Goal: Task Accomplishment & Management: Use online tool/utility

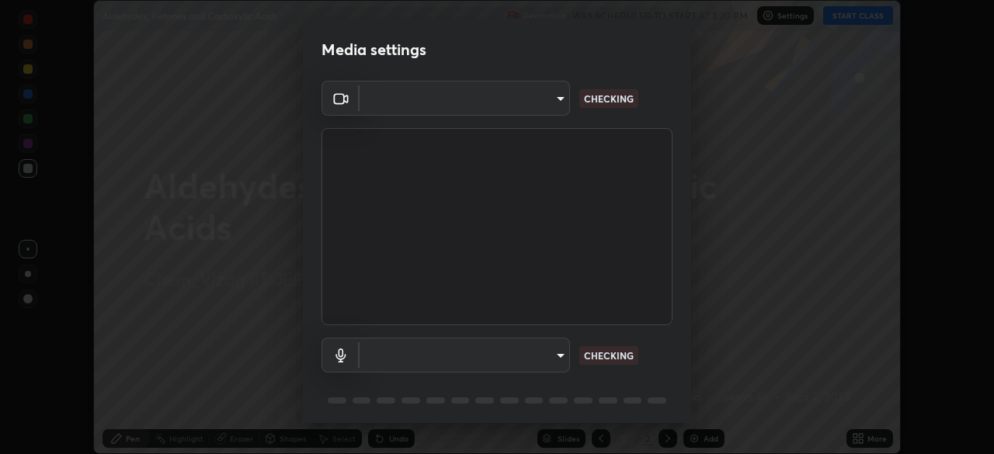
scroll to position [454, 993]
type input "cce9b67fa479fc088f071f13ccfce14e23d766b55a58e29726bfee3f33c1f2ec"
type input "649cca0d95ee6f2aa2e6b6501db67f55f82abbb4c393c1962fa41aa27a59b468"
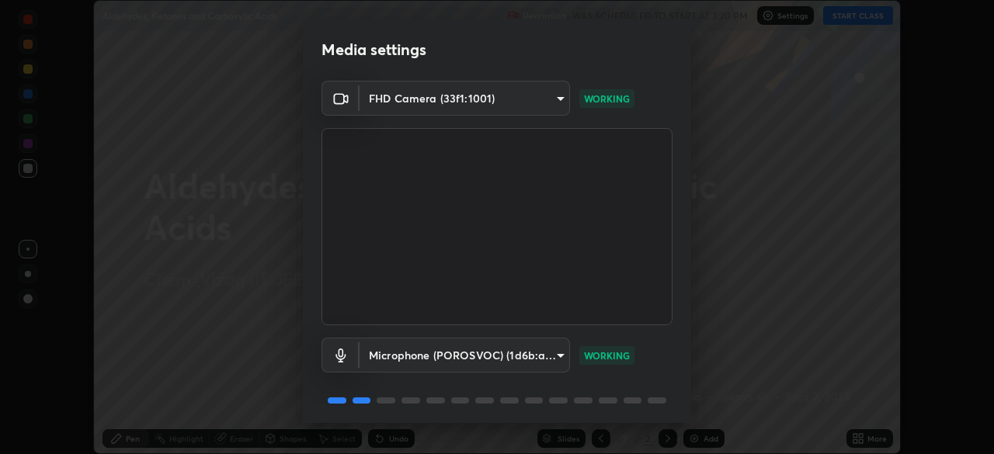
scroll to position [55, 0]
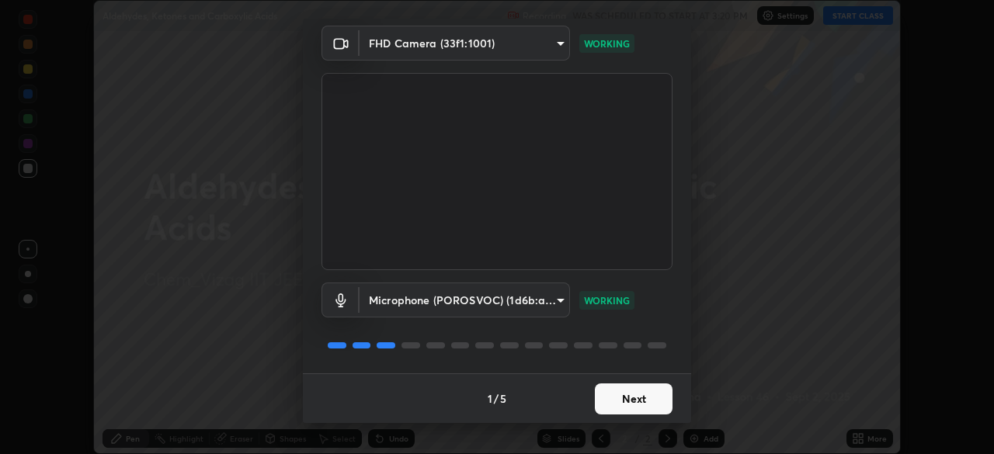
click at [618, 398] on button "Next" at bounding box center [634, 399] width 78 height 31
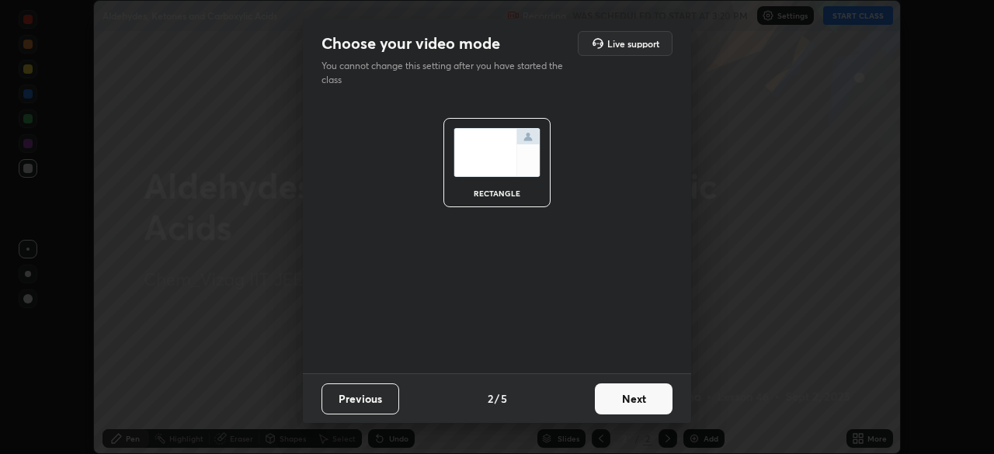
scroll to position [0, 0]
click at [620, 400] on button "Next" at bounding box center [634, 399] width 78 height 31
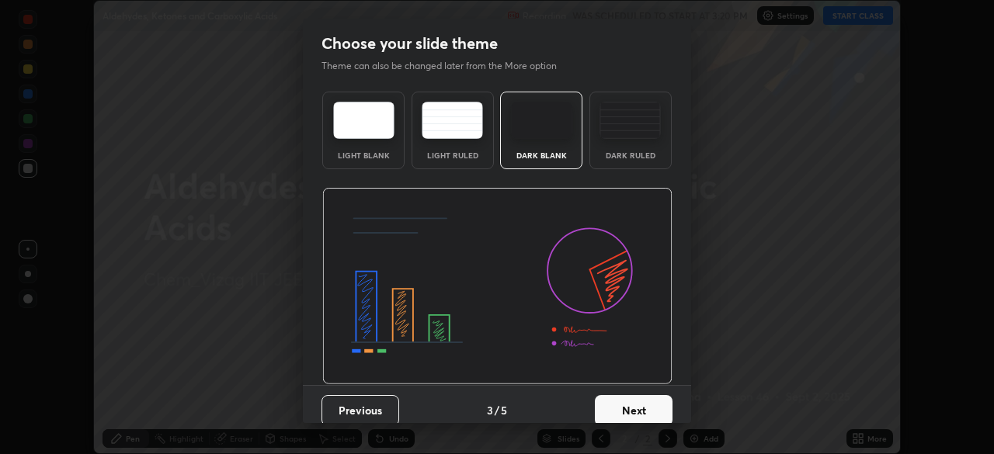
click at [624, 408] on button "Next" at bounding box center [634, 410] width 78 height 31
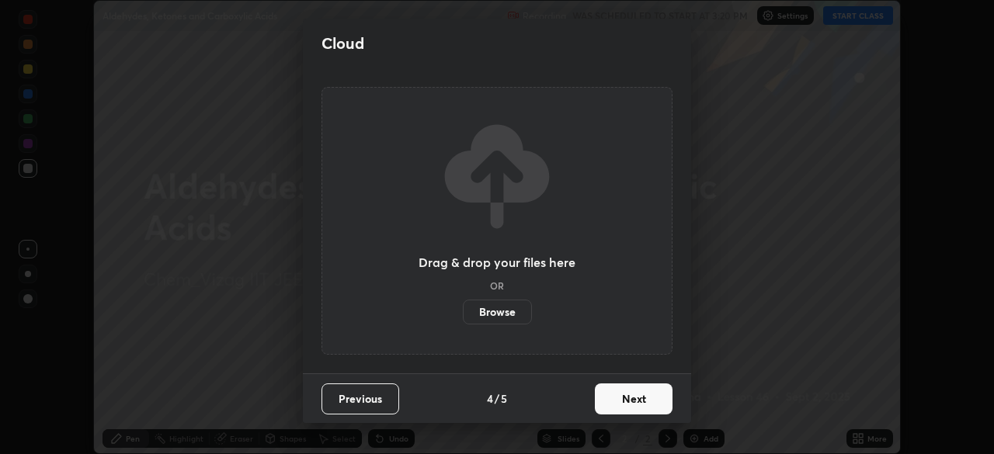
click at [618, 405] on button "Next" at bounding box center [634, 399] width 78 height 31
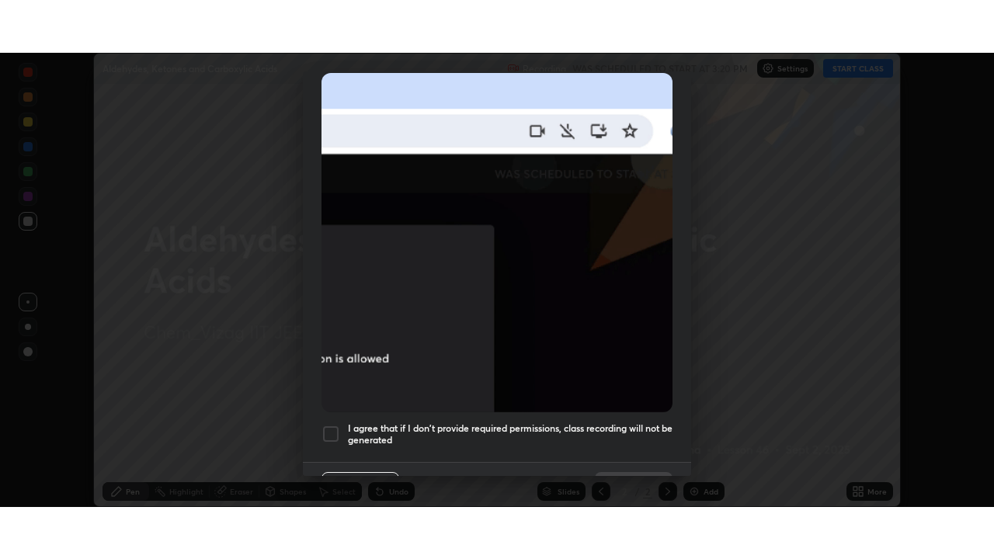
scroll to position [372, 0]
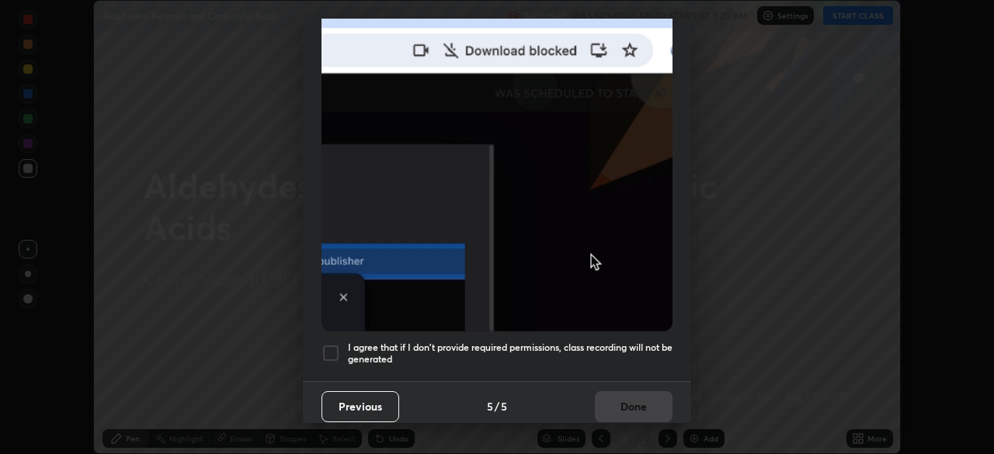
click at [411, 342] on h5 "I agree that if I don't provide required permissions, class recording will not …" at bounding box center [510, 354] width 325 height 24
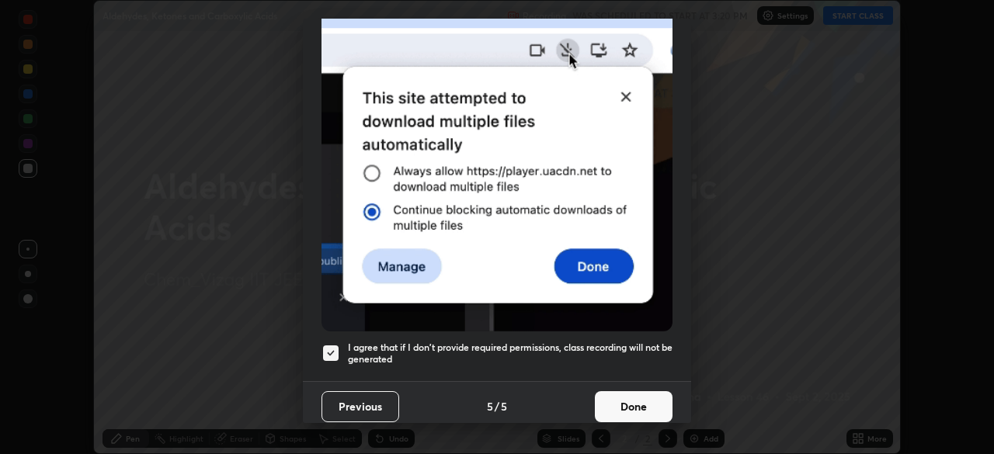
click at [609, 395] on button "Done" at bounding box center [634, 406] width 78 height 31
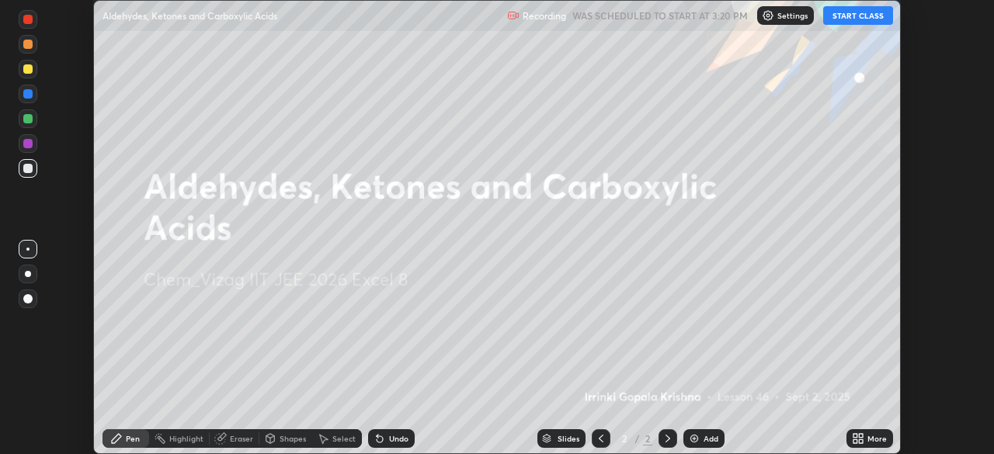
click at [691, 439] on img at bounding box center [694, 439] width 12 height 12
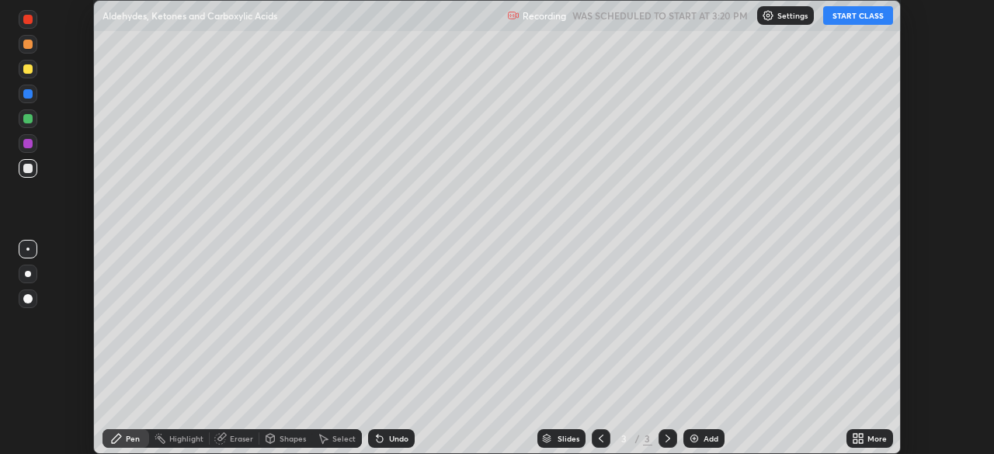
click at [837, 13] on button "START CLASS" at bounding box center [858, 15] width 70 height 19
click at [855, 441] on icon at bounding box center [855, 442] width 4 height 4
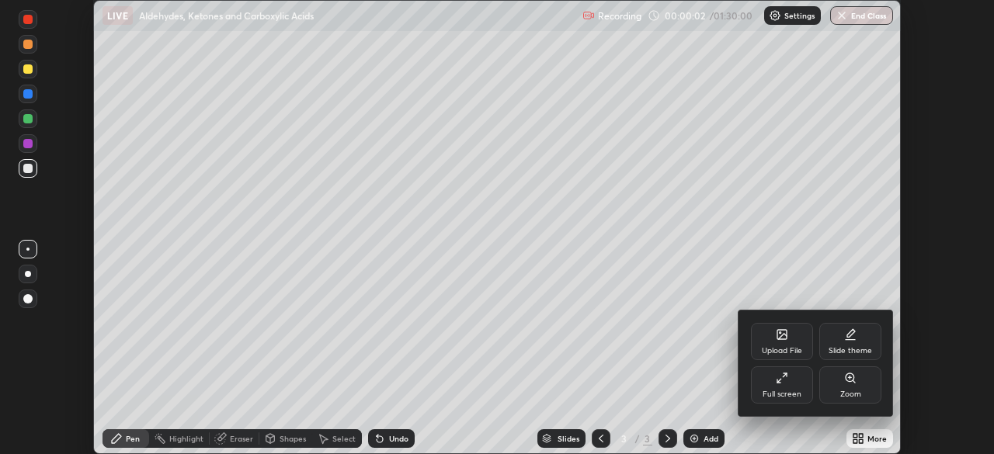
click at [774, 398] on div "Full screen" at bounding box center [782, 395] width 39 height 8
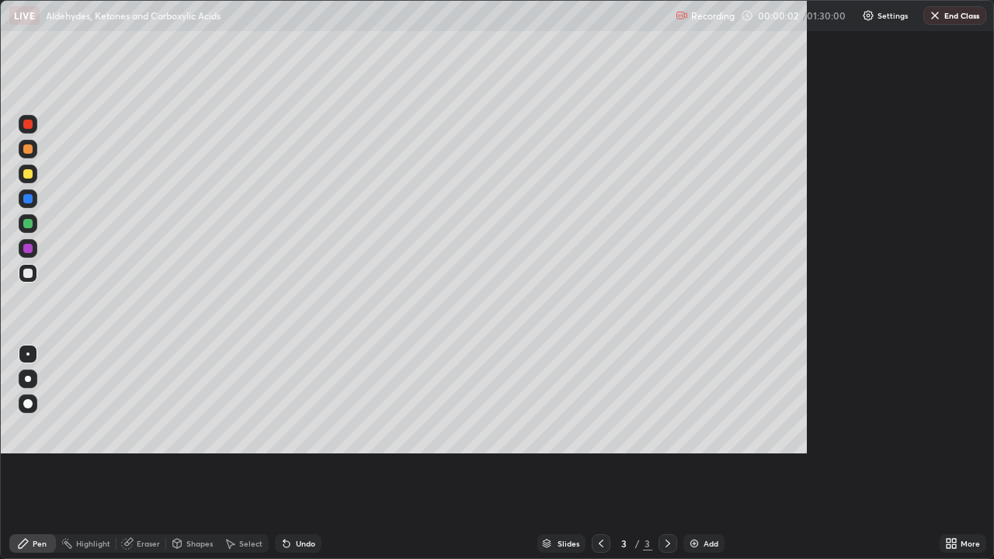
scroll to position [559, 994]
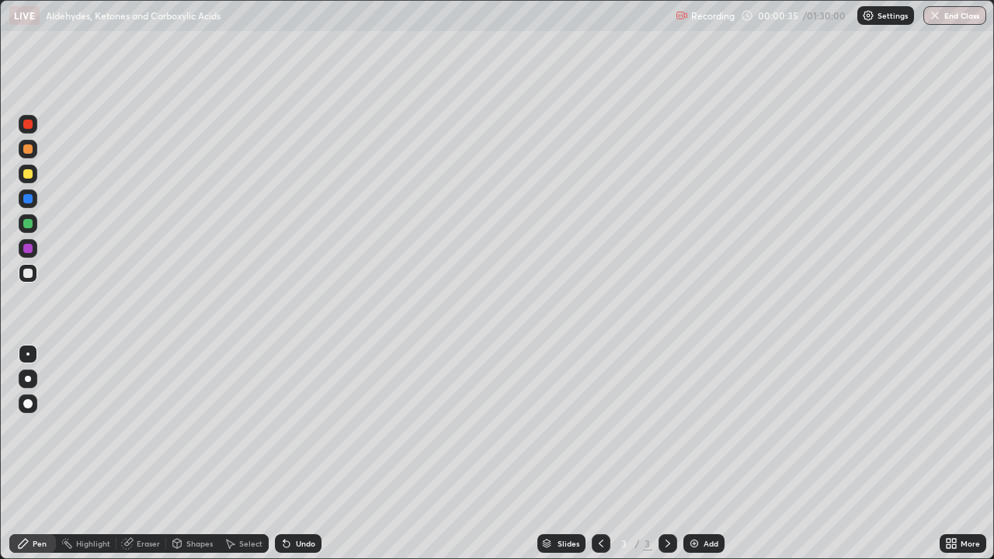
click at [28, 172] on div at bounding box center [27, 173] width 9 height 9
click at [29, 403] on div at bounding box center [27, 403] width 9 height 9
click at [29, 273] on div at bounding box center [27, 273] width 9 height 9
click at [313, 454] on div "Undo" at bounding box center [298, 543] width 47 height 19
click at [311, 454] on div "Undo" at bounding box center [298, 543] width 47 height 19
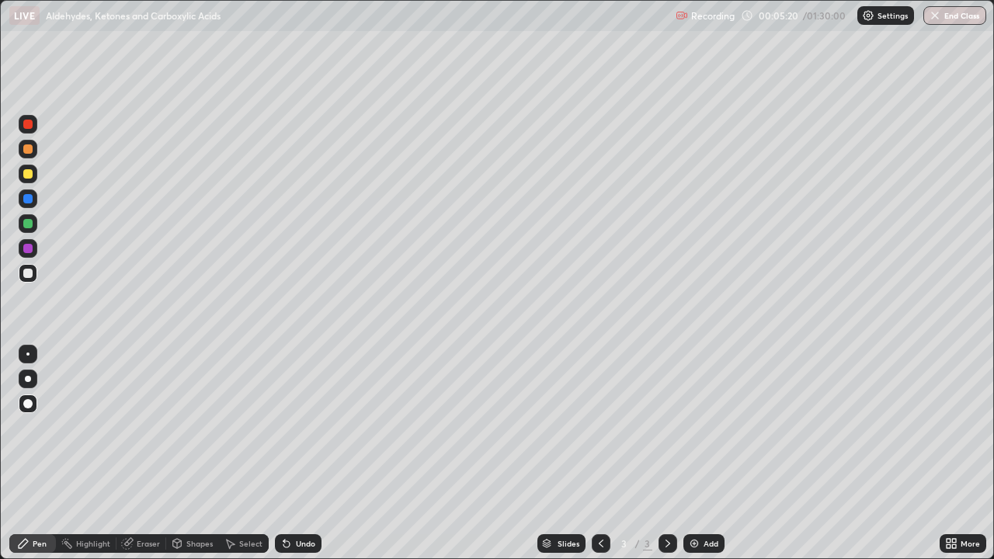
click at [304, 454] on div "Undo" at bounding box center [298, 543] width 47 height 19
click at [693, 454] on img at bounding box center [694, 543] width 12 height 12
click at [593, 454] on div at bounding box center [601, 543] width 19 height 19
click at [666, 454] on icon at bounding box center [668, 543] width 12 height 12
click at [28, 224] on div at bounding box center [27, 223] width 9 height 9
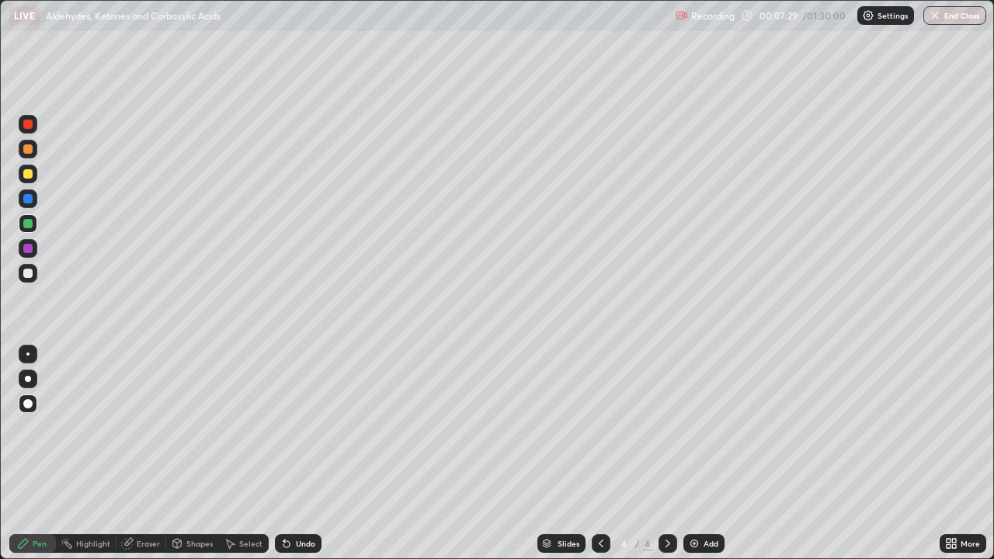
click at [30, 174] on div at bounding box center [27, 173] width 9 height 9
click at [28, 274] on div at bounding box center [27, 273] width 9 height 9
click at [26, 126] on div at bounding box center [27, 124] width 9 height 9
click at [33, 275] on div at bounding box center [28, 273] width 19 height 19
click at [29, 224] on div at bounding box center [27, 223] width 9 height 9
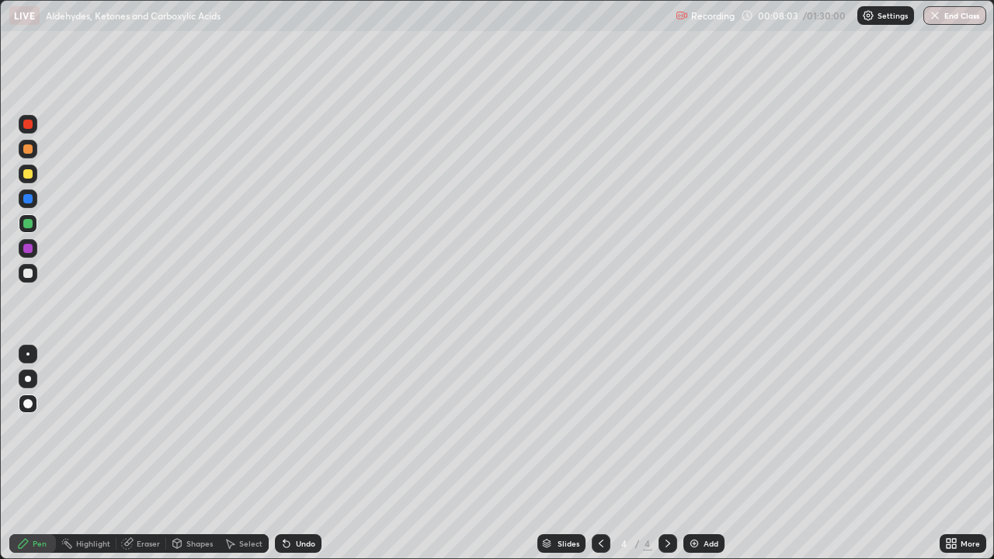
click at [29, 126] on div at bounding box center [27, 124] width 9 height 9
click at [26, 174] on div at bounding box center [27, 173] width 9 height 9
click at [28, 272] on div at bounding box center [27, 273] width 9 height 9
click at [30, 125] on div at bounding box center [27, 124] width 9 height 9
click at [27, 247] on div at bounding box center [27, 248] width 9 height 9
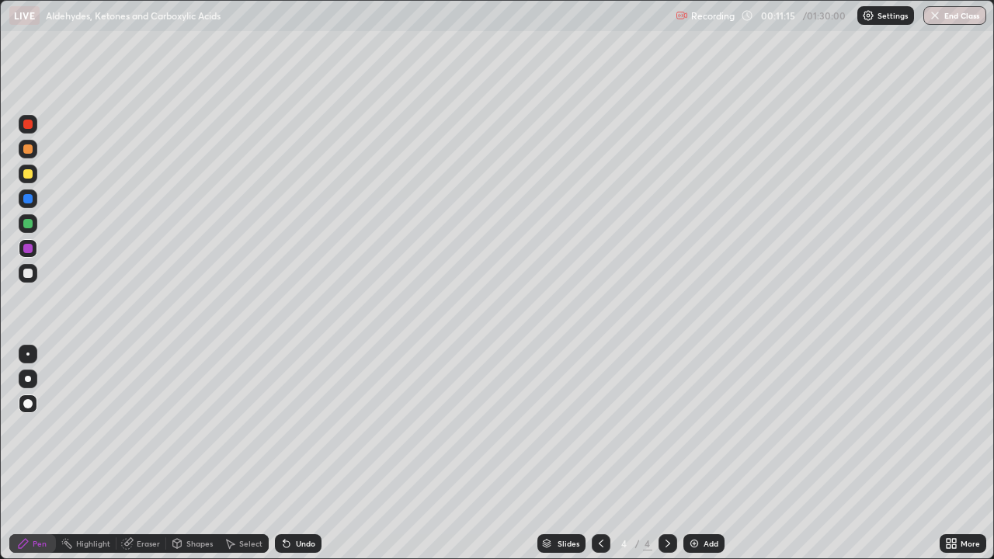
click at [29, 200] on div at bounding box center [27, 198] width 9 height 9
click at [23, 269] on div at bounding box center [28, 273] width 19 height 19
click at [28, 128] on div at bounding box center [27, 124] width 9 height 9
click at [36, 279] on div at bounding box center [28, 273] width 19 height 25
click at [301, 454] on div "Undo" at bounding box center [305, 544] width 19 height 8
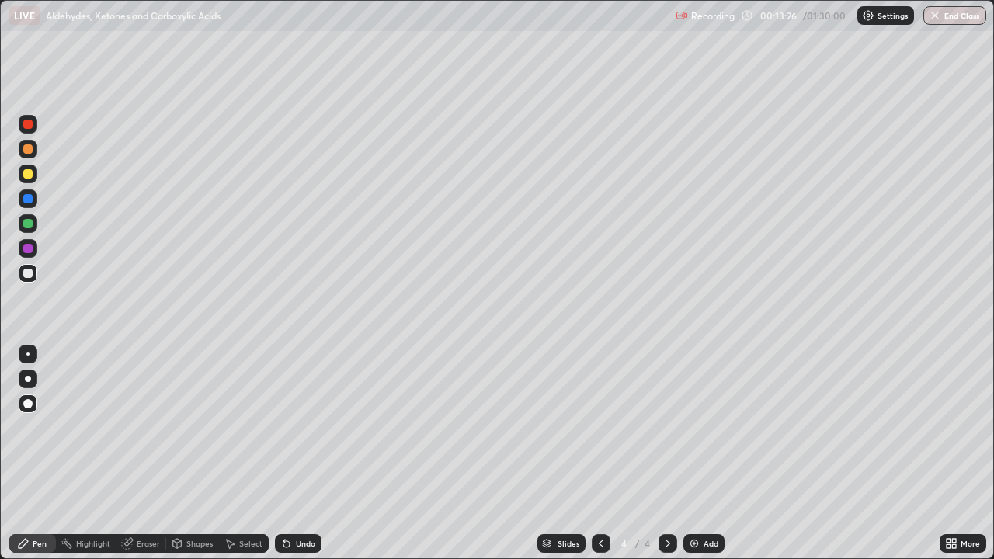
click at [296, 454] on div "Undo" at bounding box center [305, 544] width 19 height 8
click at [292, 454] on div "Undo" at bounding box center [298, 543] width 47 height 19
click at [283, 454] on icon at bounding box center [284, 541] width 2 height 2
click at [293, 454] on div "Undo" at bounding box center [298, 543] width 47 height 19
click at [692, 454] on img at bounding box center [694, 543] width 12 height 12
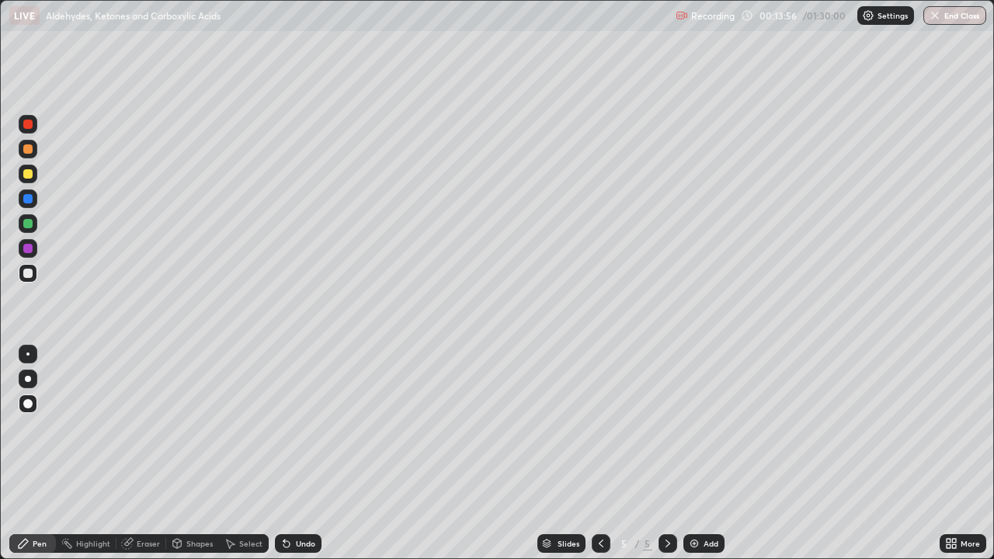
click at [306, 454] on div "Undo" at bounding box center [298, 543] width 47 height 19
click at [302, 454] on div "Undo" at bounding box center [305, 544] width 19 height 8
click at [292, 454] on div "Undo" at bounding box center [298, 543] width 47 height 19
click at [30, 124] on div at bounding box center [27, 124] width 9 height 9
click at [26, 279] on div at bounding box center [28, 273] width 19 height 19
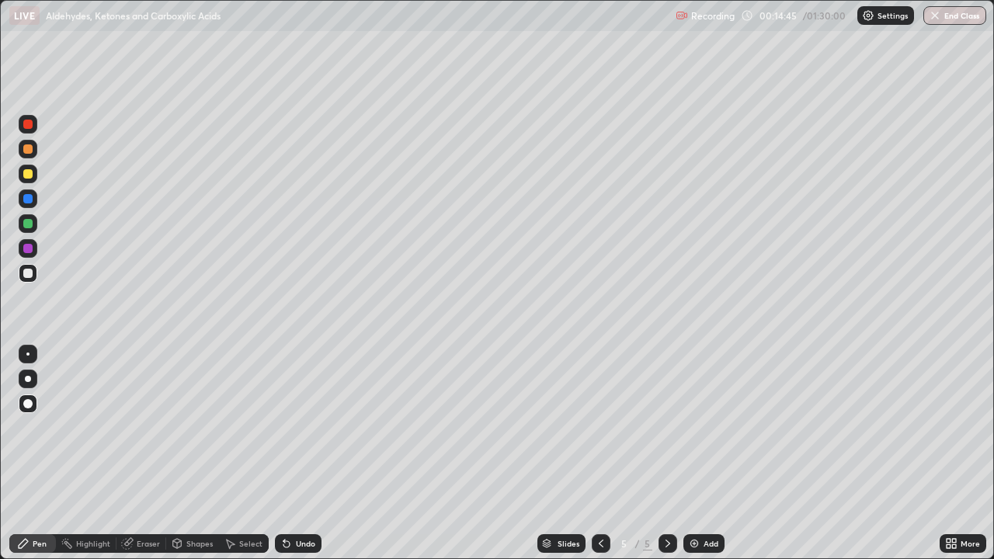
click at [30, 127] on div at bounding box center [27, 124] width 9 height 9
click at [292, 454] on div "Undo" at bounding box center [298, 543] width 47 height 19
click at [302, 454] on div "Undo" at bounding box center [305, 544] width 19 height 8
click at [29, 273] on div at bounding box center [27, 273] width 9 height 9
click at [599, 454] on icon at bounding box center [601, 543] width 12 height 12
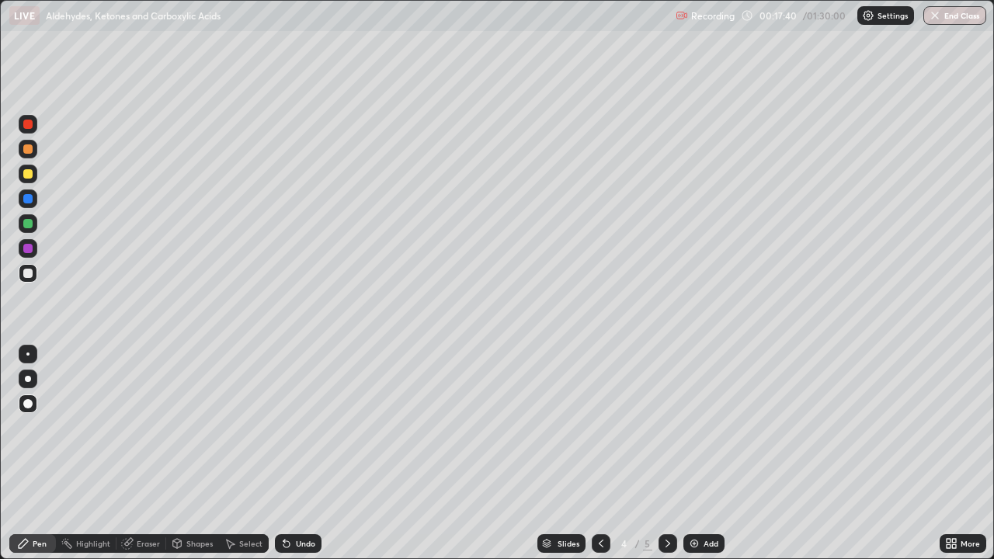
click at [665, 454] on icon at bounding box center [668, 543] width 12 height 12
click at [689, 454] on img at bounding box center [694, 543] width 12 height 12
click at [31, 175] on div at bounding box center [27, 173] width 9 height 9
click at [29, 248] on div at bounding box center [27, 248] width 9 height 9
click at [29, 270] on div at bounding box center [27, 273] width 9 height 9
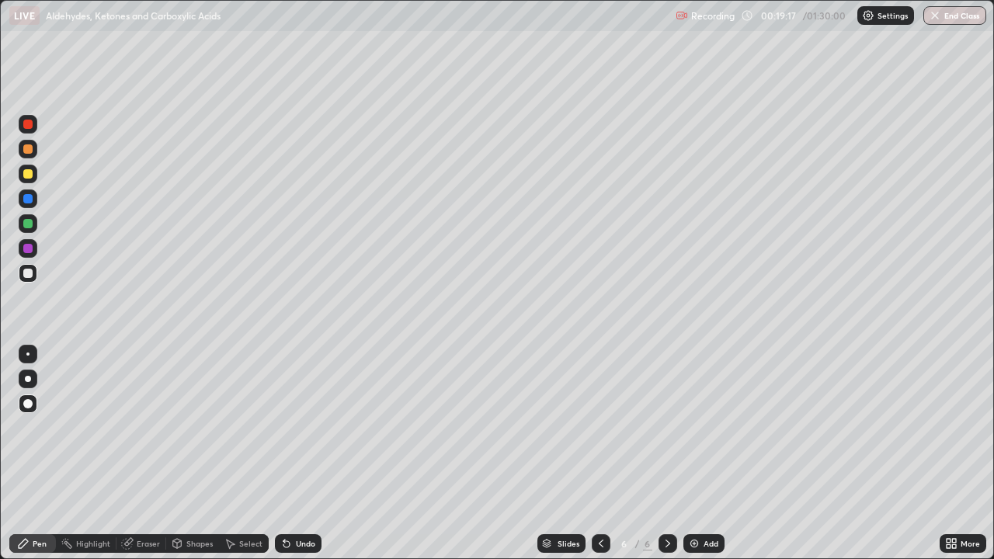
click at [29, 130] on div at bounding box center [28, 124] width 19 height 19
click at [28, 270] on div at bounding box center [27, 273] width 9 height 9
click at [32, 226] on div at bounding box center [27, 223] width 9 height 9
click at [33, 274] on div at bounding box center [28, 273] width 19 height 19
click at [29, 124] on div at bounding box center [27, 124] width 9 height 9
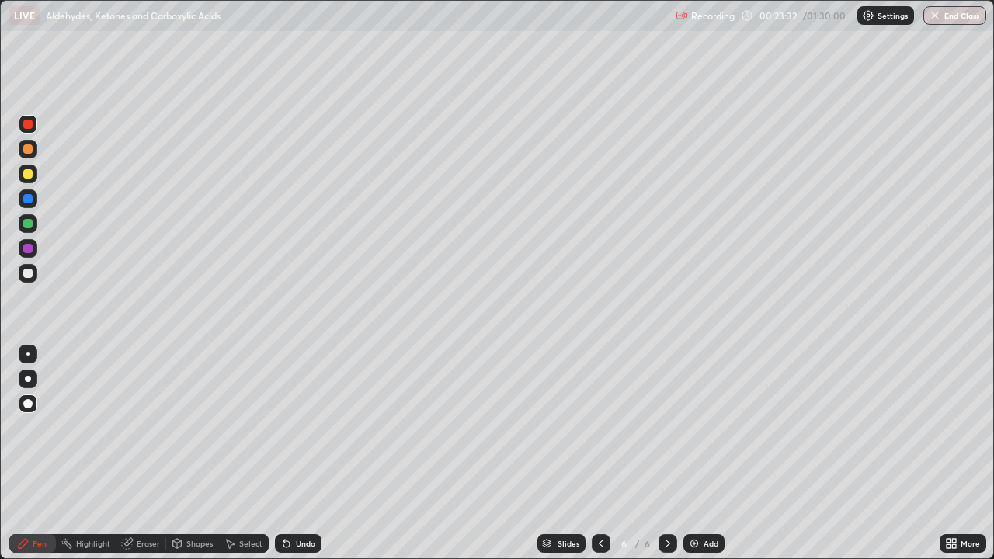
click at [293, 454] on div "Undo" at bounding box center [298, 543] width 47 height 19
click at [292, 454] on div "Undo" at bounding box center [298, 543] width 47 height 19
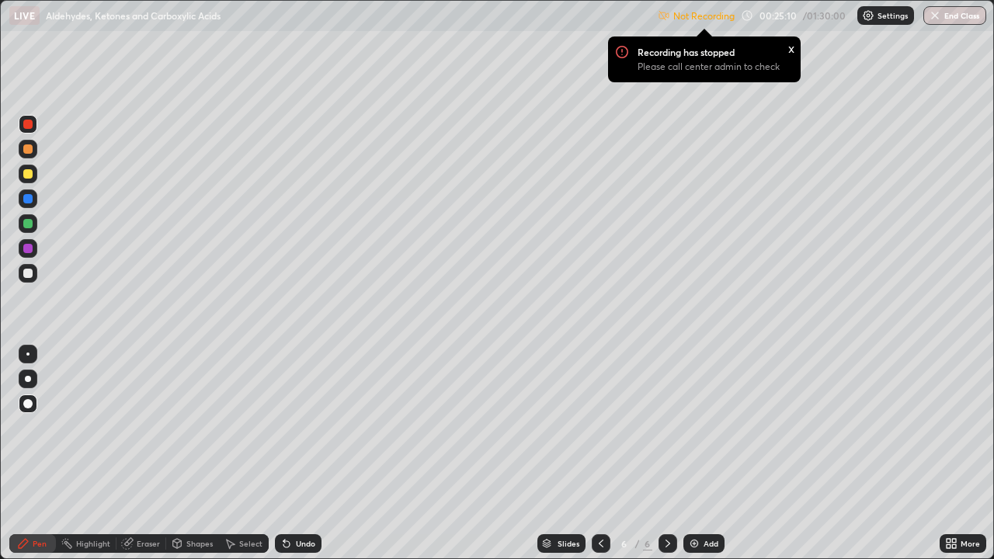
click at [728, 62] on p "Please call center admin to check" at bounding box center [709, 67] width 142 height 12
click at [882, 16] on p "Settings" at bounding box center [892, 16] width 30 height 8
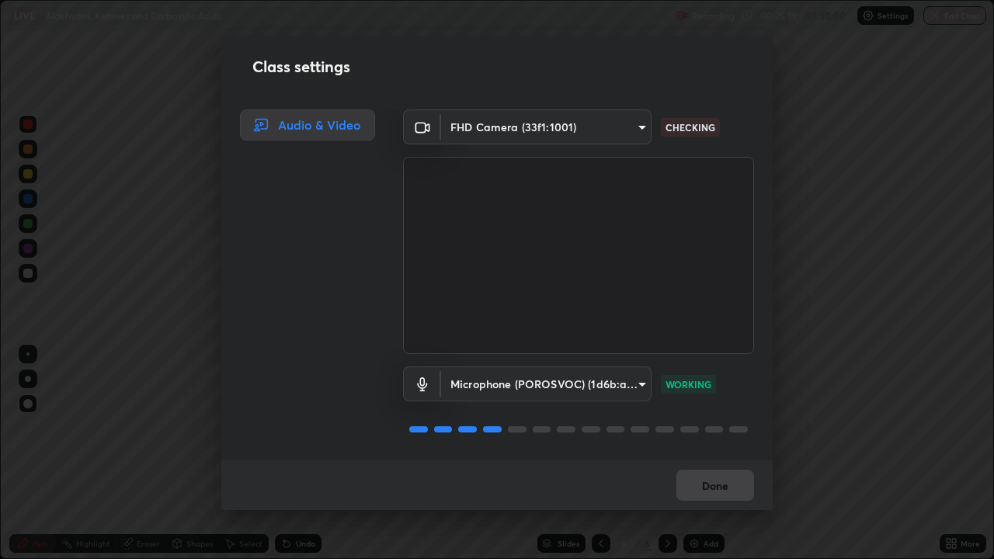
scroll to position [2, 0]
click at [696, 454] on button "Done" at bounding box center [715, 485] width 78 height 31
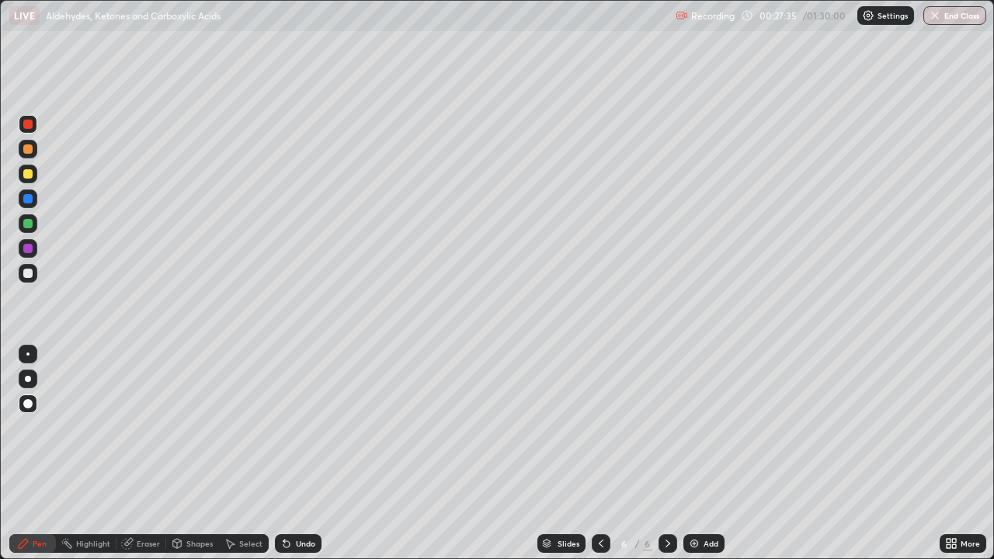
click at [685, 454] on div "Add" at bounding box center [703, 543] width 41 height 19
click at [26, 273] on div at bounding box center [27, 273] width 9 height 9
click at [307, 454] on div "Undo" at bounding box center [305, 544] width 19 height 8
click at [309, 454] on div "Undo" at bounding box center [305, 544] width 19 height 8
click at [305, 454] on div "Undo" at bounding box center [298, 543] width 47 height 19
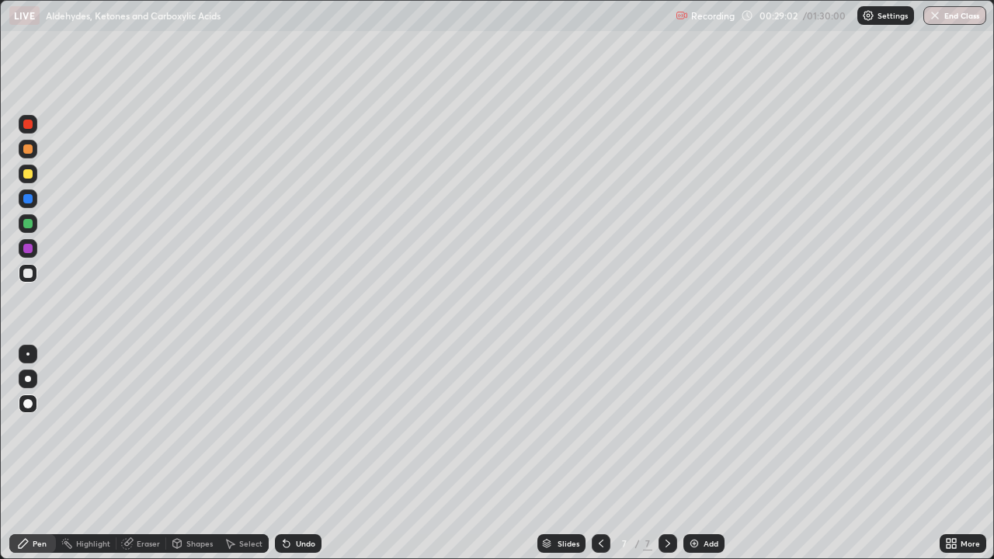
click at [306, 454] on div "Undo" at bounding box center [305, 544] width 19 height 8
click at [308, 454] on div "Undo" at bounding box center [298, 543] width 47 height 19
click at [29, 176] on div at bounding box center [27, 173] width 9 height 9
click at [30, 227] on div at bounding box center [27, 223] width 9 height 9
click at [25, 254] on div at bounding box center [28, 248] width 19 height 19
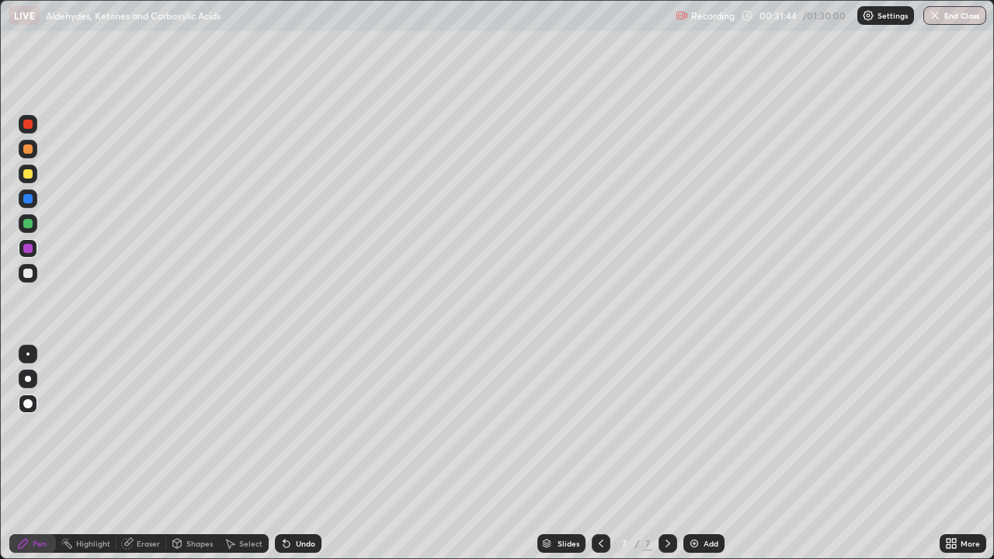
click at [30, 178] on div at bounding box center [27, 173] width 9 height 9
click at [302, 454] on div "Undo" at bounding box center [298, 543] width 47 height 19
click at [690, 454] on img at bounding box center [694, 543] width 12 height 12
click at [137, 454] on div "Eraser" at bounding box center [141, 543] width 50 height 19
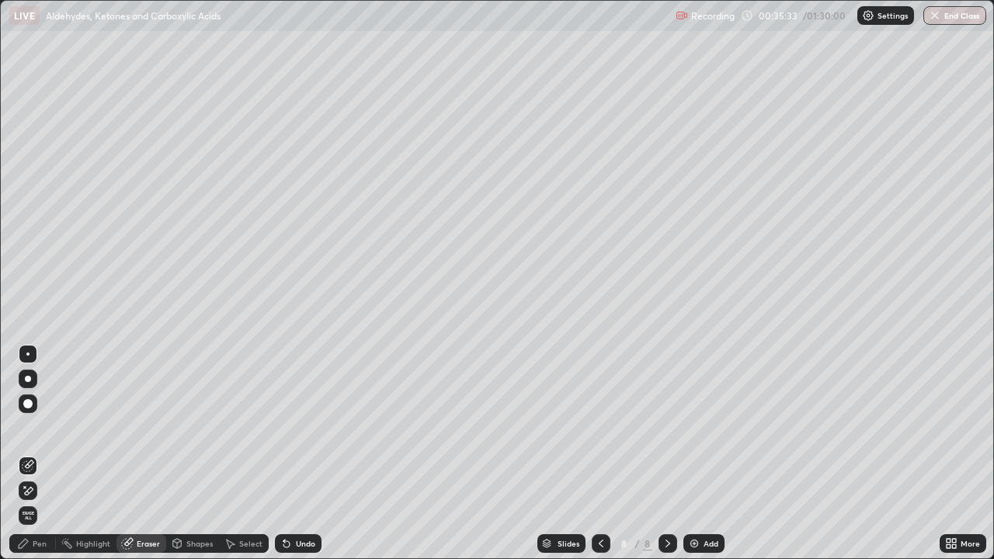
click at [42, 454] on div "Pen" at bounding box center [40, 544] width 14 height 8
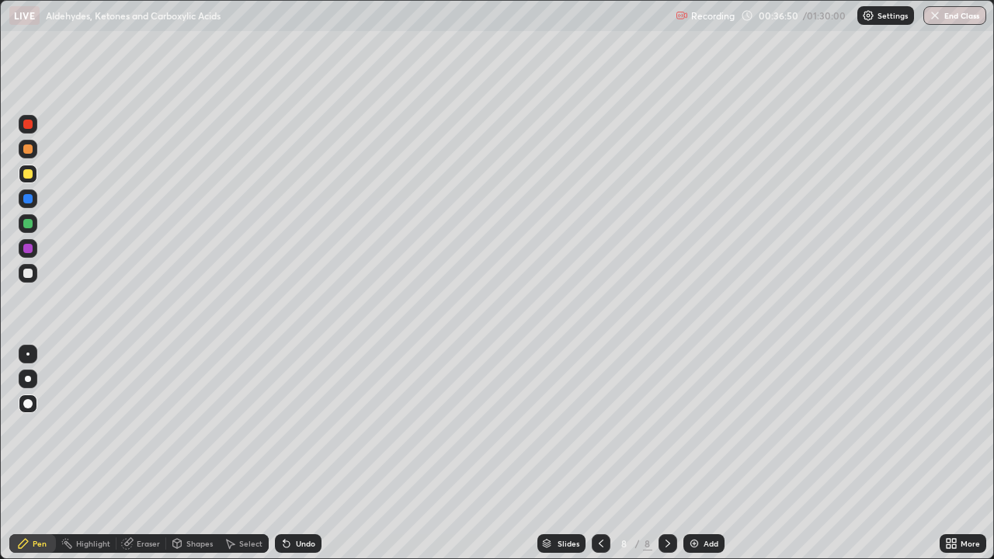
click at [30, 272] on div at bounding box center [27, 273] width 9 height 9
click at [693, 454] on img at bounding box center [694, 543] width 12 height 12
click at [30, 172] on div at bounding box center [27, 173] width 9 height 9
click at [30, 276] on div at bounding box center [27, 273] width 9 height 9
click at [290, 454] on div "Undo" at bounding box center [298, 543] width 47 height 19
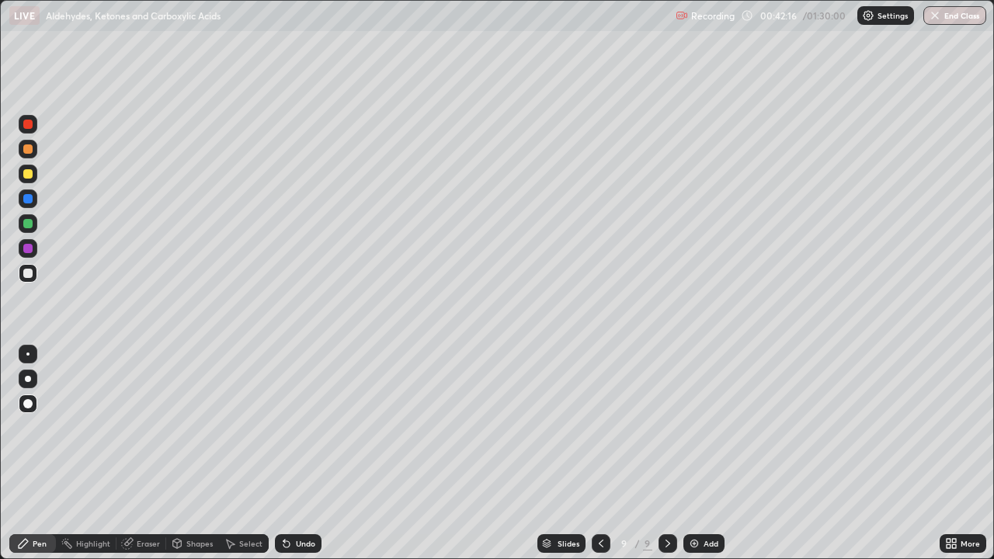
click at [28, 150] on div at bounding box center [27, 148] width 9 height 9
click at [27, 127] on div at bounding box center [27, 124] width 9 height 9
click at [693, 454] on img at bounding box center [694, 543] width 12 height 12
click at [32, 281] on div at bounding box center [28, 273] width 19 height 19
click at [28, 175] on div at bounding box center [27, 173] width 9 height 9
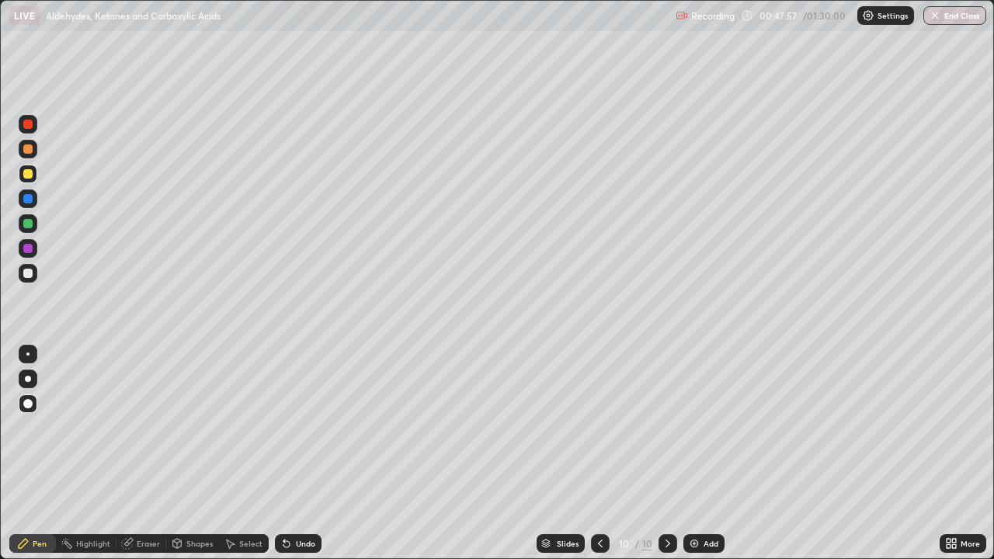
click at [300, 454] on div "Undo" at bounding box center [305, 544] width 19 height 8
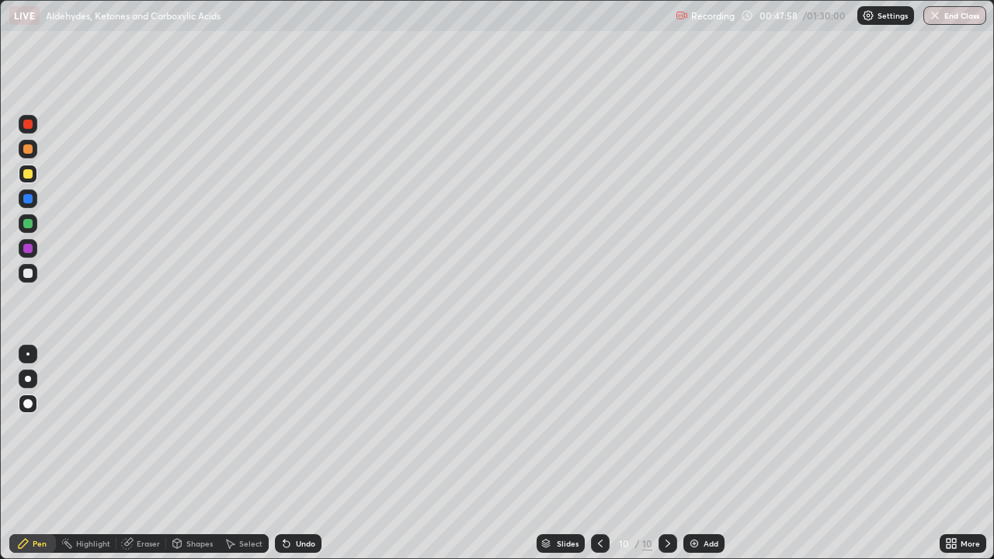
click at [303, 454] on div "Undo" at bounding box center [305, 544] width 19 height 8
click at [298, 454] on div "Undo" at bounding box center [305, 544] width 19 height 8
click at [300, 454] on div "Undo" at bounding box center [305, 544] width 19 height 8
click at [296, 454] on div "Undo" at bounding box center [305, 544] width 19 height 8
click at [298, 454] on div "Undo" at bounding box center [305, 544] width 19 height 8
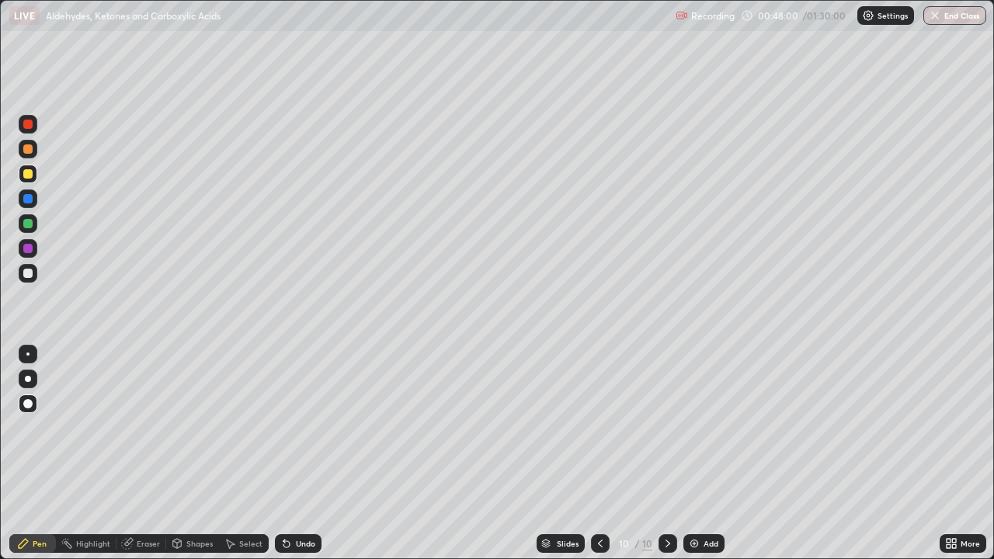
click at [295, 454] on div "Undo" at bounding box center [298, 543] width 47 height 19
click at [35, 124] on div at bounding box center [28, 124] width 19 height 19
click at [34, 274] on div at bounding box center [28, 273] width 19 height 19
click at [297, 454] on div "Undo" at bounding box center [305, 544] width 19 height 8
click at [301, 454] on div "Undo" at bounding box center [298, 543] width 47 height 19
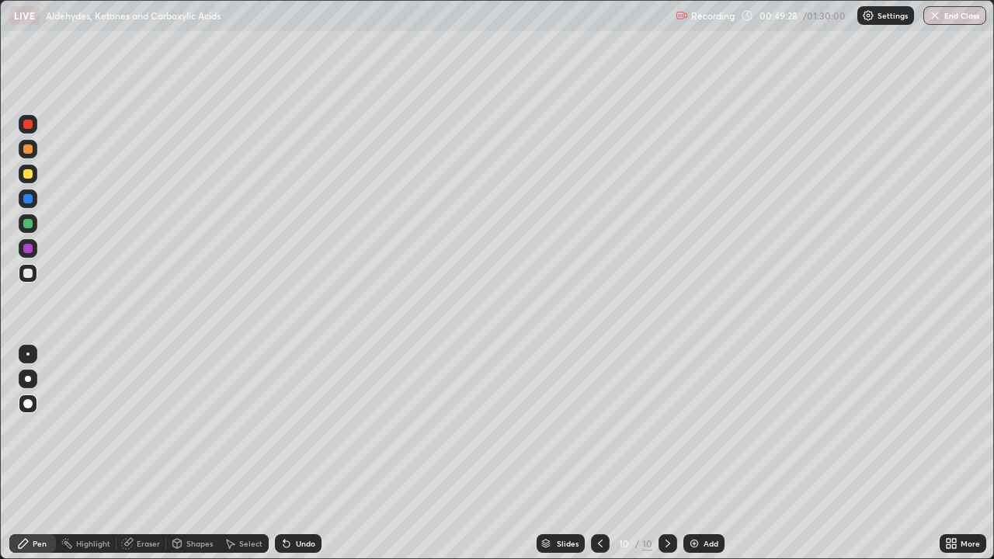
click at [298, 454] on div "Undo" at bounding box center [305, 544] width 19 height 8
click at [308, 454] on div "Undo" at bounding box center [298, 543] width 47 height 19
click at [305, 454] on div "Undo" at bounding box center [298, 543] width 47 height 19
click at [306, 454] on div "Undo" at bounding box center [305, 544] width 19 height 8
click at [303, 454] on div "Undo" at bounding box center [305, 544] width 19 height 8
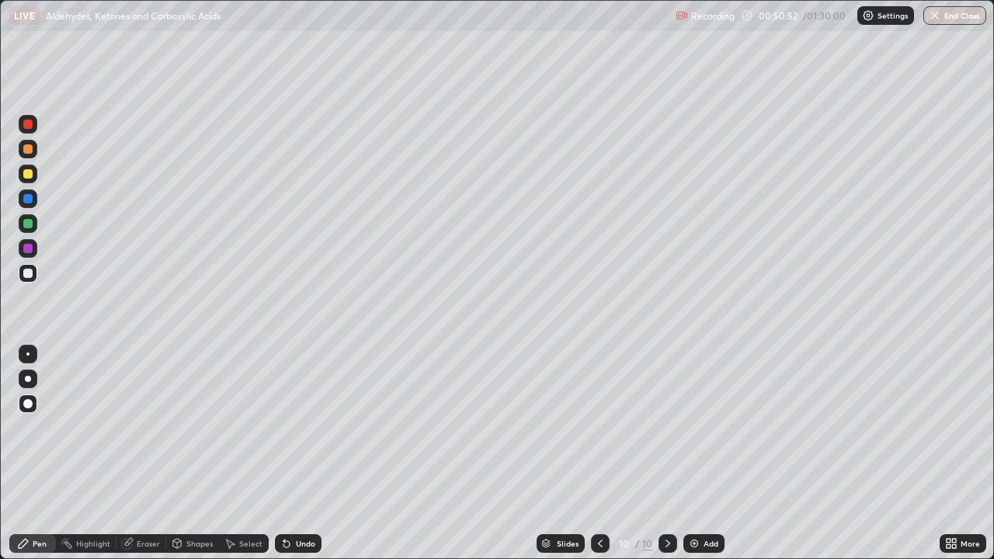
click at [306, 454] on div "Undo" at bounding box center [305, 544] width 19 height 8
click at [312, 454] on div "Undo" at bounding box center [305, 544] width 19 height 8
click at [318, 454] on div "Undo" at bounding box center [298, 543] width 47 height 19
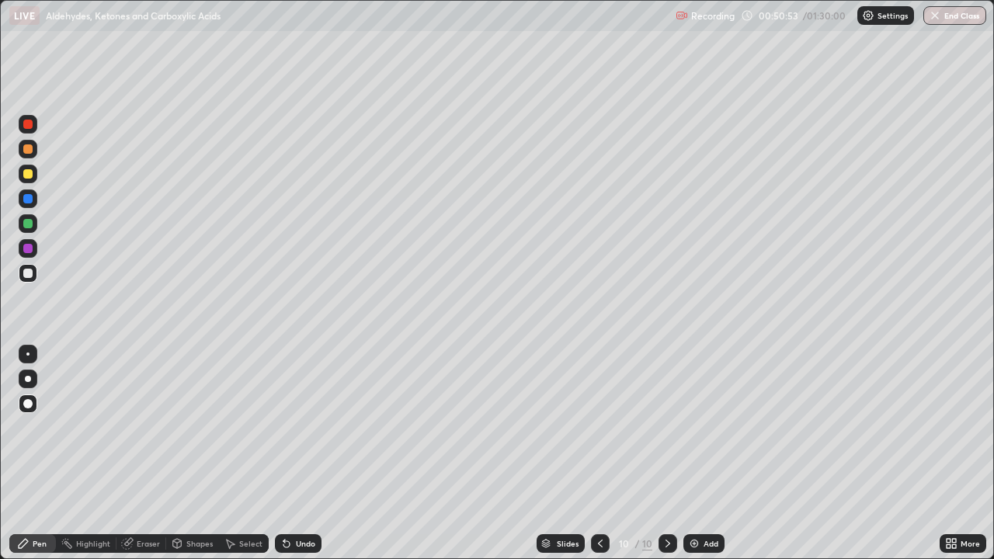
click at [317, 454] on div "Undo" at bounding box center [298, 543] width 47 height 19
click at [318, 454] on div "Undo" at bounding box center [298, 543] width 47 height 19
click at [310, 454] on div "Undo" at bounding box center [305, 544] width 19 height 8
click at [308, 454] on div "Undo" at bounding box center [305, 544] width 19 height 8
click at [302, 454] on div "Undo" at bounding box center [305, 544] width 19 height 8
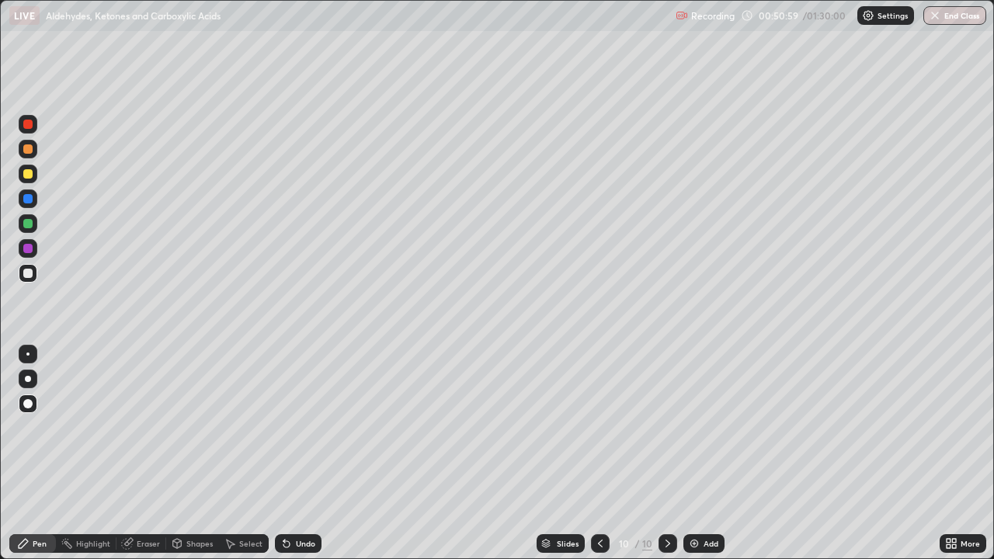
click at [297, 454] on div "Undo" at bounding box center [305, 544] width 19 height 8
click at [298, 454] on div "Undo" at bounding box center [298, 543] width 47 height 19
click at [295, 454] on div "Undo" at bounding box center [298, 543] width 47 height 19
click at [294, 454] on div "Undo" at bounding box center [298, 543] width 47 height 19
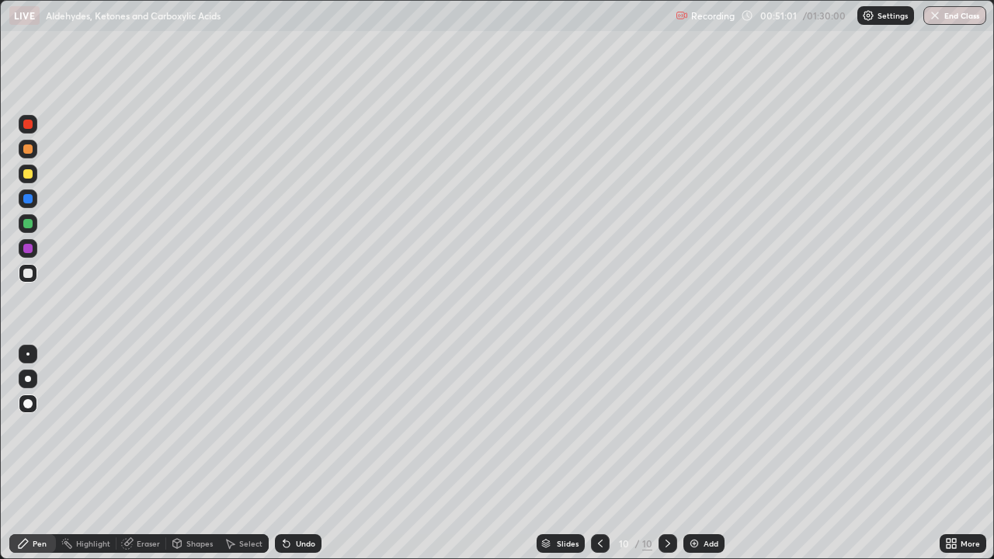
click at [294, 454] on div "Undo" at bounding box center [298, 543] width 47 height 19
click at [690, 454] on img at bounding box center [694, 543] width 12 height 12
click at [30, 277] on div at bounding box center [28, 273] width 19 height 19
click at [30, 231] on div at bounding box center [28, 223] width 19 height 19
click at [26, 126] on div at bounding box center [27, 124] width 9 height 9
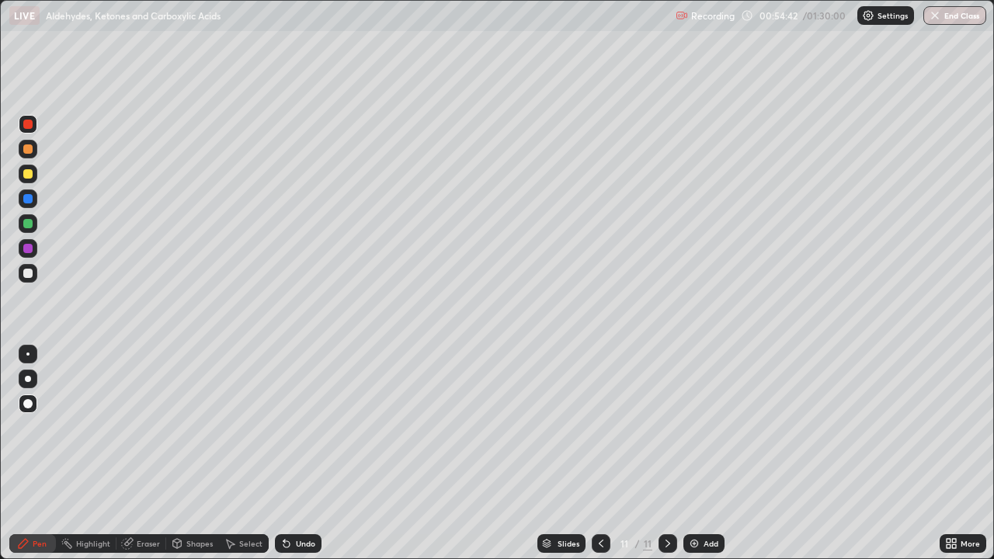
click at [302, 454] on div "Undo" at bounding box center [305, 544] width 19 height 8
click at [689, 454] on img at bounding box center [694, 543] width 12 height 12
click at [31, 222] on div at bounding box center [27, 223] width 9 height 9
click at [30, 155] on div at bounding box center [28, 149] width 19 height 19
click at [28, 222] on div at bounding box center [27, 223] width 9 height 9
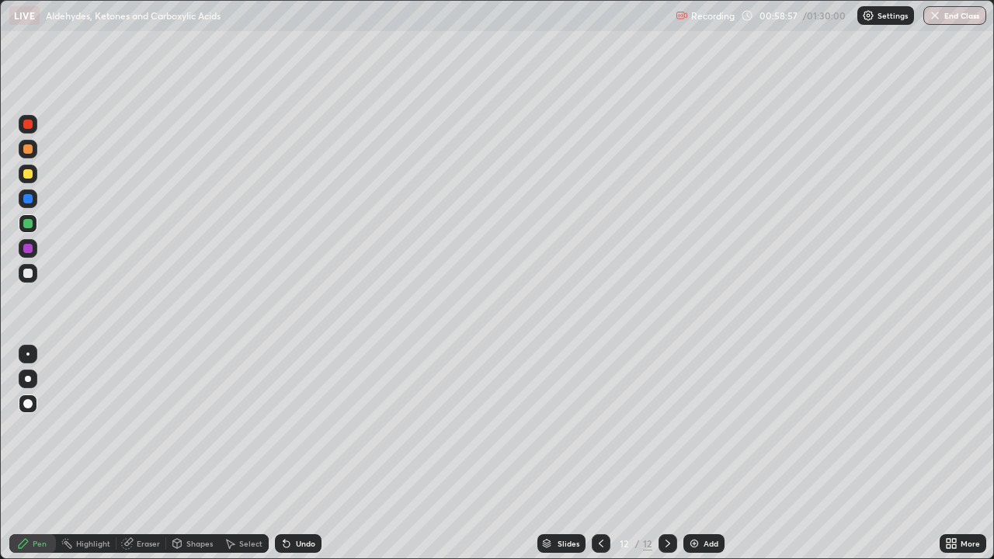
click at [29, 273] on div at bounding box center [27, 273] width 9 height 9
click at [32, 172] on div at bounding box center [27, 173] width 9 height 9
click at [699, 454] on div "Add" at bounding box center [703, 543] width 41 height 19
click at [31, 232] on div at bounding box center [28, 223] width 19 height 19
click at [289, 454] on icon at bounding box center [286, 543] width 12 height 12
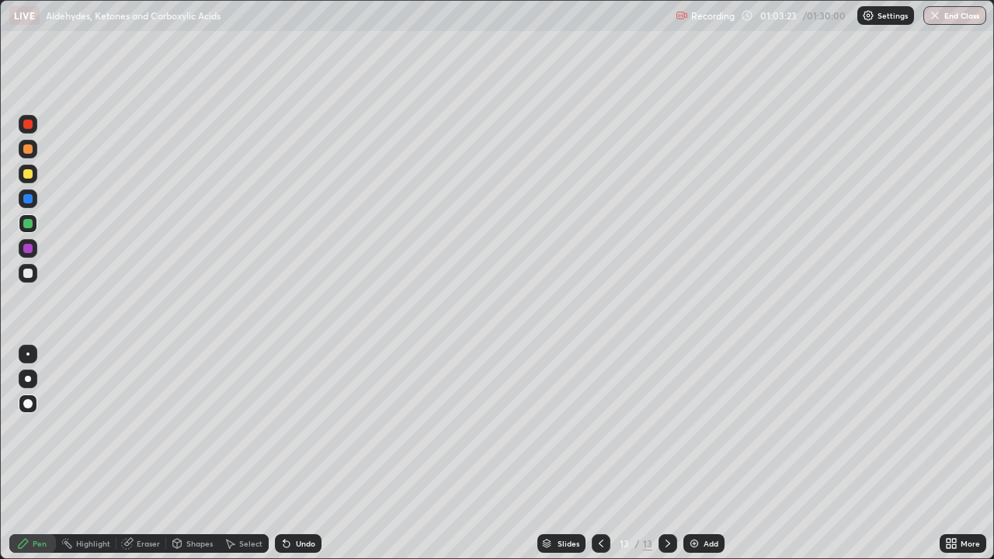
click at [296, 454] on div "Undo" at bounding box center [305, 544] width 19 height 8
click at [283, 454] on icon at bounding box center [284, 541] width 2 height 2
click at [29, 248] on div at bounding box center [27, 248] width 9 height 9
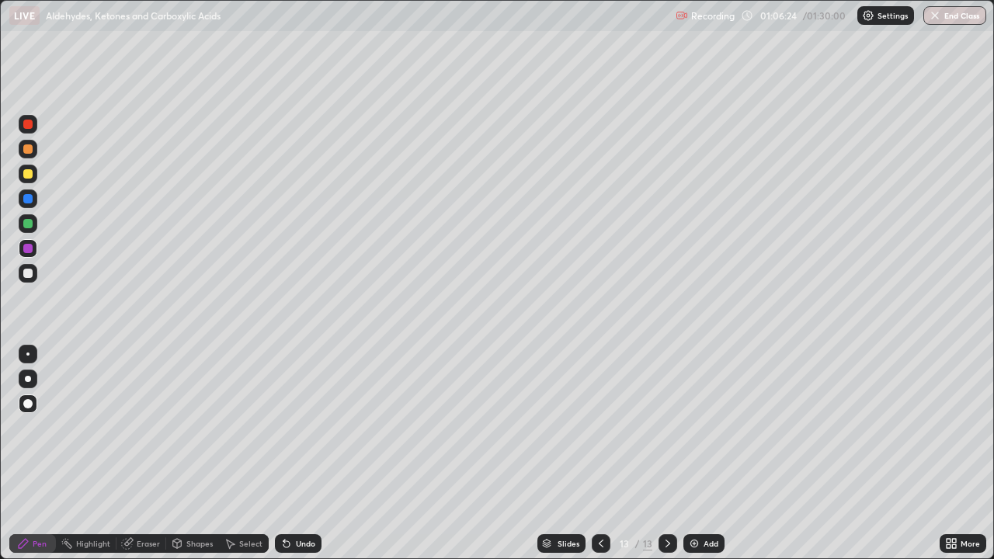
click at [139, 454] on div "Eraser" at bounding box center [148, 544] width 23 height 8
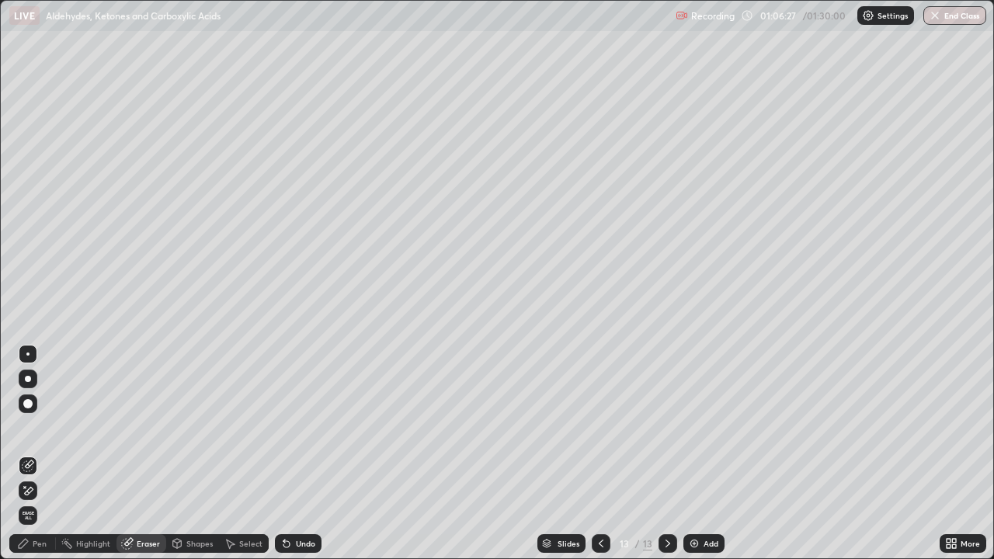
click at [33, 454] on div "Pen" at bounding box center [32, 543] width 47 height 19
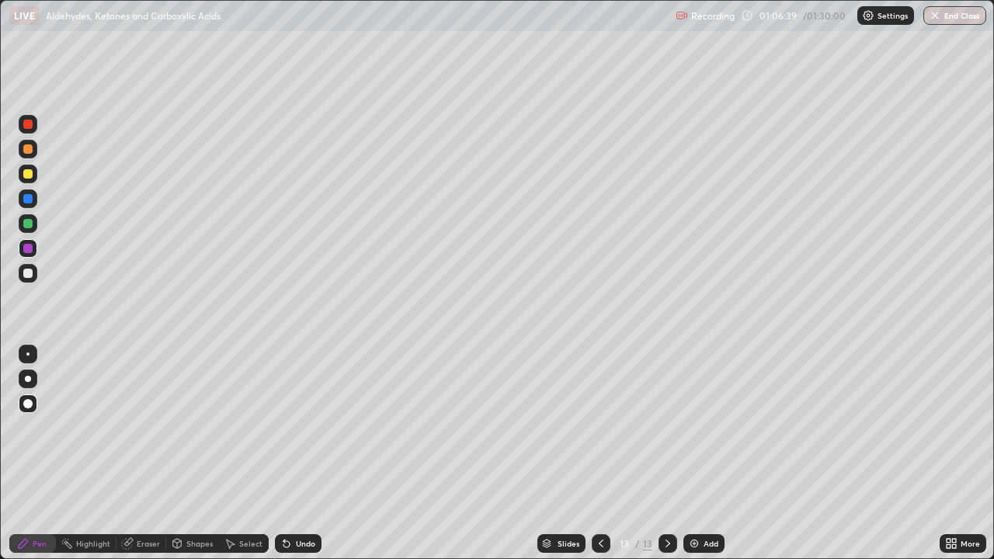
click at [695, 454] on div "Add" at bounding box center [703, 543] width 41 height 19
click at [293, 454] on div "Undo" at bounding box center [298, 543] width 47 height 19
click at [595, 454] on icon at bounding box center [601, 543] width 12 height 12
click at [597, 454] on icon at bounding box center [601, 543] width 12 height 12
click at [666, 454] on icon at bounding box center [668, 543] width 12 height 12
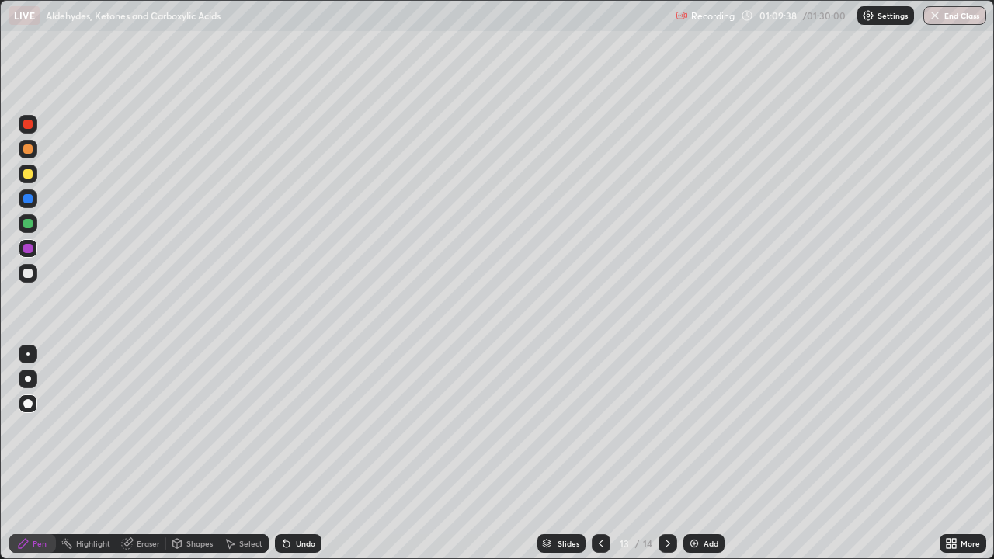
click at [665, 454] on icon at bounding box center [668, 543] width 12 height 12
click at [30, 223] on div at bounding box center [27, 223] width 9 height 9
click at [31, 173] on div at bounding box center [27, 173] width 9 height 9
click at [297, 454] on div "Undo" at bounding box center [298, 543] width 47 height 19
click at [30, 242] on div at bounding box center [28, 248] width 19 height 19
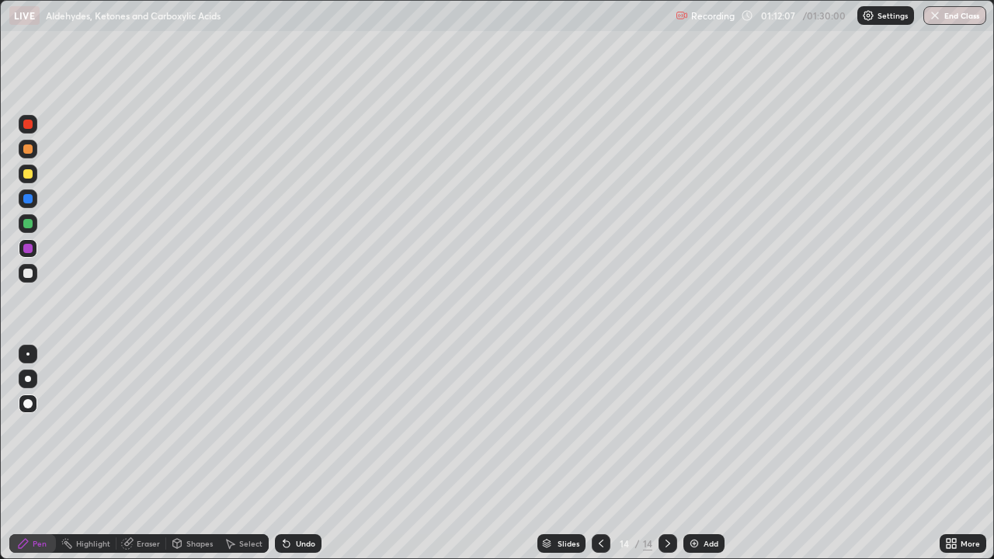
click at [291, 454] on div "Undo" at bounding box center [298, 543] width 47 height 19
click at [292, 454] on div "Undo" at bounding box center [298, 543] width 47 height 19
click at [296, 454] on div "Undo" at bounding box center [305, 544] width 19 height 8
click at [294, 454] on div "Undo" at bounding box center [298, 543] width 47 height 19
click at [296, 454] on div "Undo" at bounding box center [305, 544] width 19 height 8
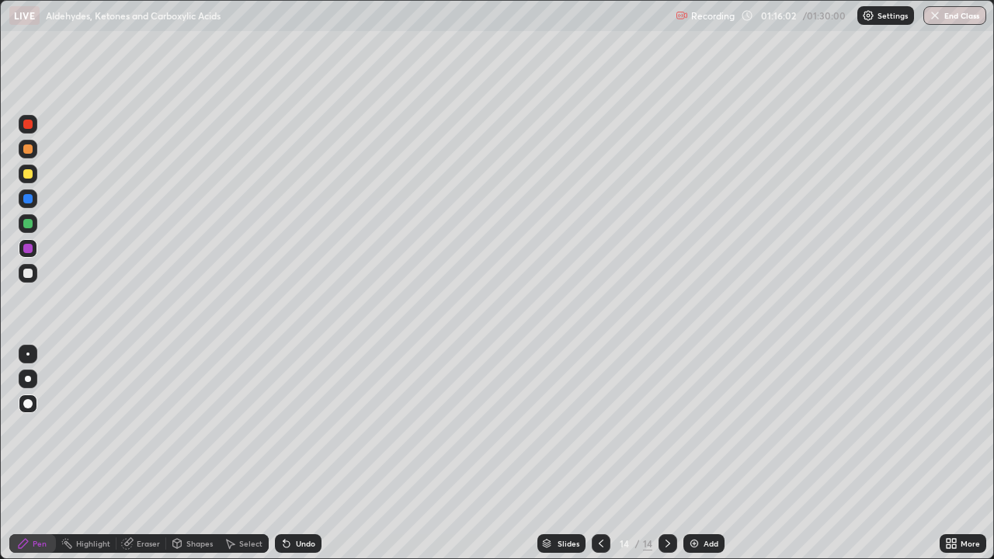
click at [688, 454] on img at bounding box center [694, 543] width 12 height 12
click at [291, 454] on div "Undo" at bounding box center [298, 543] width 47 height 19
click at [302, 454] on div "Undo" at bounding box center [305, 544] width 19 height 8
click at [301, 454] on div "Undo" at bounding box center [305, 544] width 19 height 8
click at [298, 454] on div "Undo" at bounding box center [305, 544] width 19 height 8
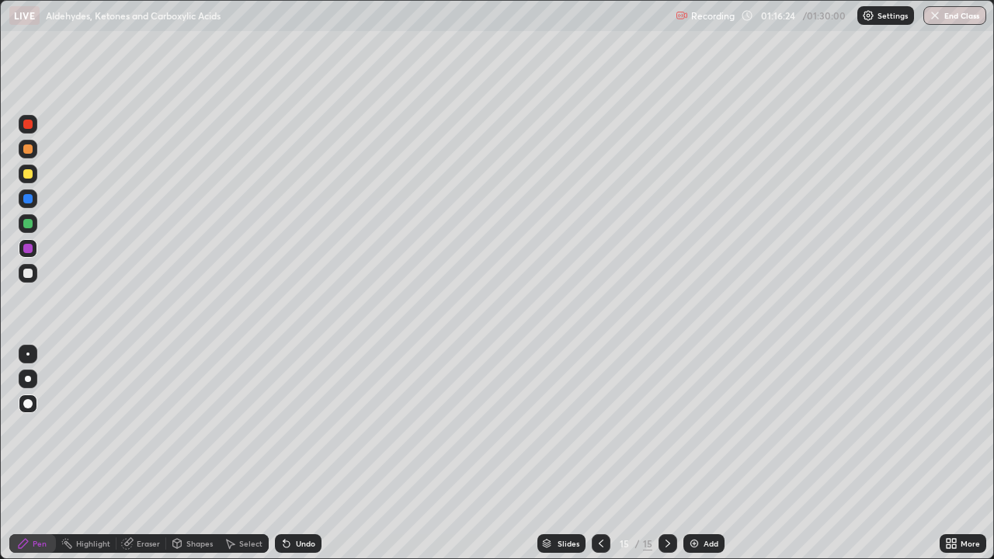
click at [301, 454] on div "Undo" at bounding box center [305, 544] width 19 height 8
click at [307, 454] on div "Undo" at bounding box center [305, 544] width 19 height 8
click at [304, 454] on div "Undo" at bounding box center [298, 543] width 47 height 19
click at [297, 454] on div "Undo" at bounding box center [305, 544] width 19 height 8
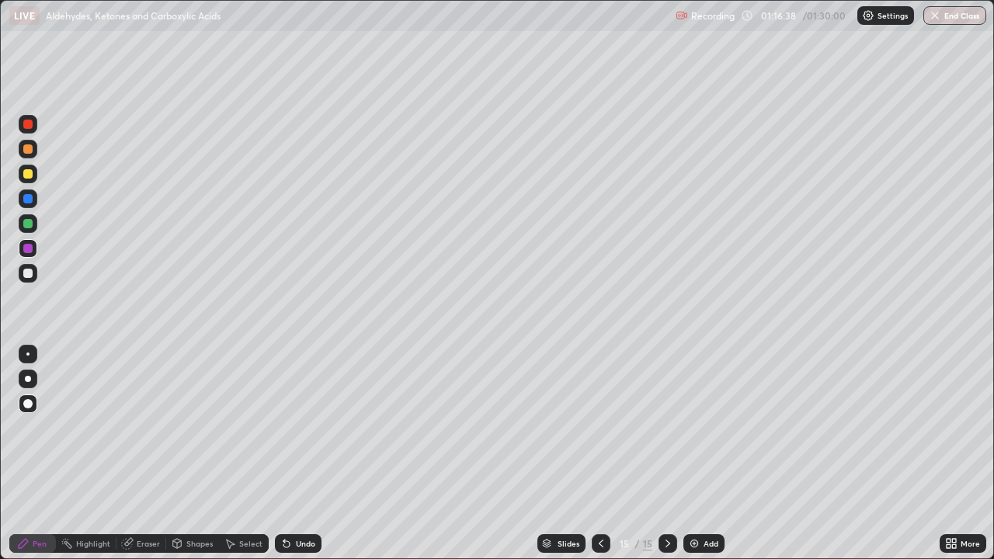
click at [31, 273] on div at bounding box center [27, 273] width 9 height 9
click at [598, 454] on icon at bounding box center [601, 543] width 12 height 12
click at [666, 454] on icon at bounding box center [668, 543] width 12 height 12
click at [693, 454] on img at bounding box center [694, 543] width 12 height 12
click at [29, 176] on div at bounding box center [27, 173] width 9 height 9
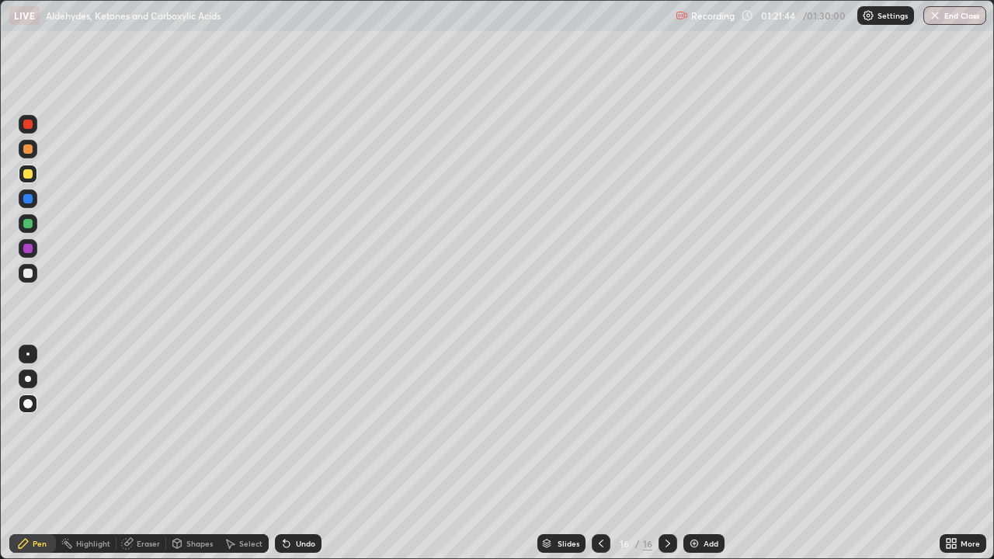
click at [286, 454] on icon at bounding box center [286, 544] width 6 height 6
click at [290, 454] on div "Undo" at bounding box center [298, 543] width 47 height 19
click at [293, 454] on div "Undo" at bounding box center [298, 543] width 47 height 19
click at [284, 454] on icon at bounding box center [286, 544] width 6 height 6
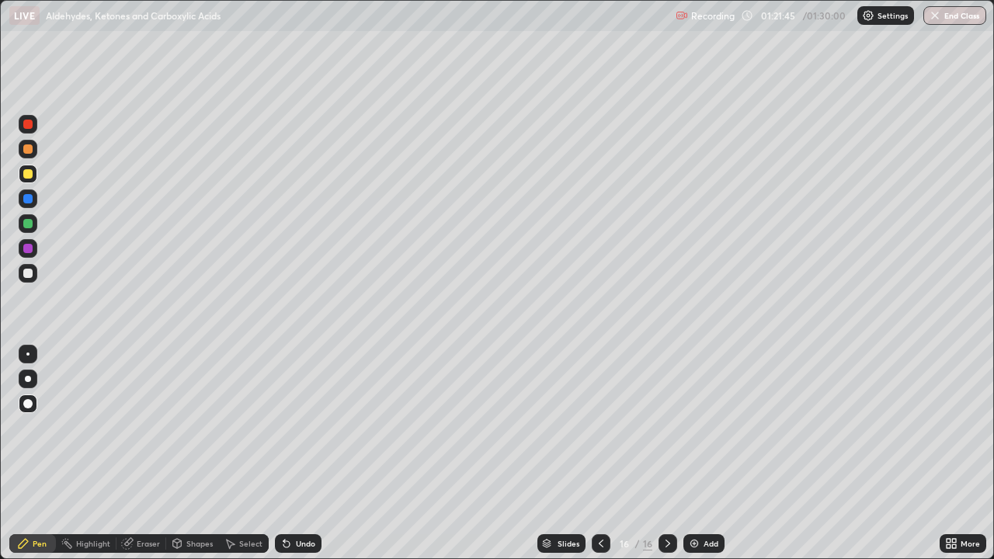
click at [283, 454] on icon at bounding box center [284, 541] width 2 height 2
click at [289, 454] on icon at bounding box center [286, 543] width 12 height 12
click at [283, 454] on icon at bounding box center [284, 541] width 2 height 2
click at [290, 454] on icon at bounding box center [286, 543] width 12 height 12
click at [290, 454] on div "Undo" at bounding box center [298, 543] width 47 height 19
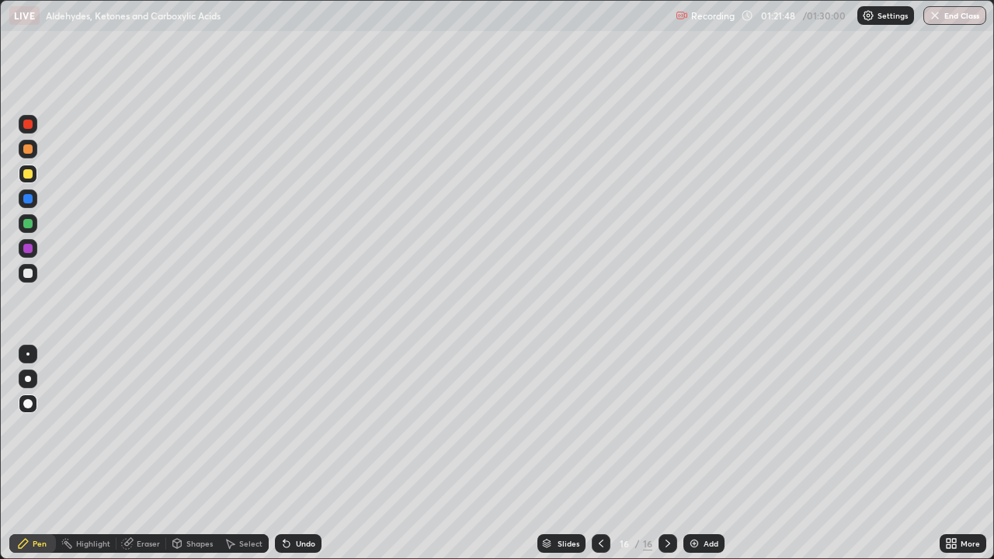
click at [292, 454] on div "Undo" at bounding box center [298, 543] width 47 height 19
click at [290, 454] on div "Undo" at bounding box center [298, 543] width 47 height 19
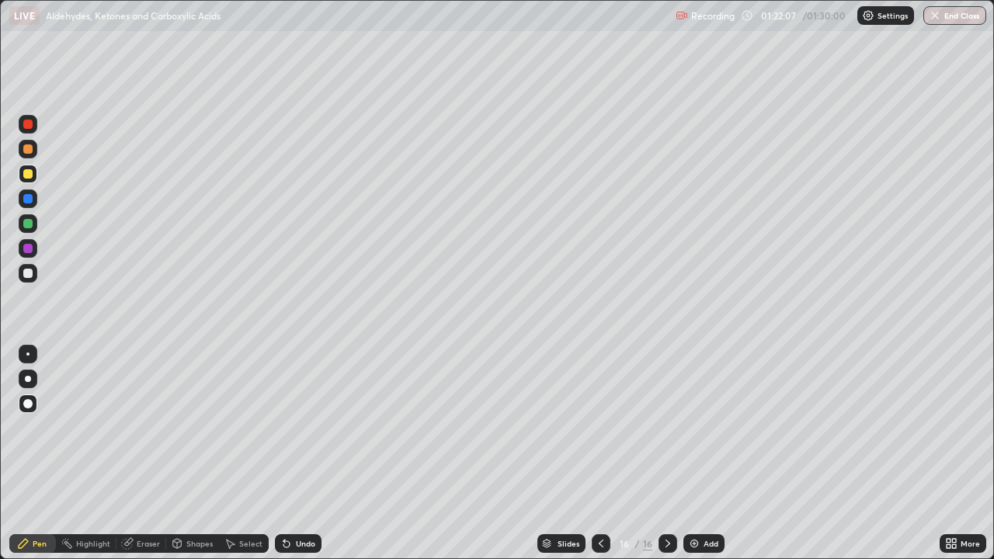
click at [308, 454] on div "Undo" at bounding box center [298, 543] width 47 height 19
click at [304, 454] on div "Undo" at bounding box center [305, 544] width 19 height 8
click at [293, 454] on div "Undo" at bounding box center [298, 543] width 47 height 19
click at [304, 454] on div "Undo" at bounding box center [305, 544] width 19 height 8
click at [306, 454] on div "Undo" at bounding box center [305, 544] width 19 height 8
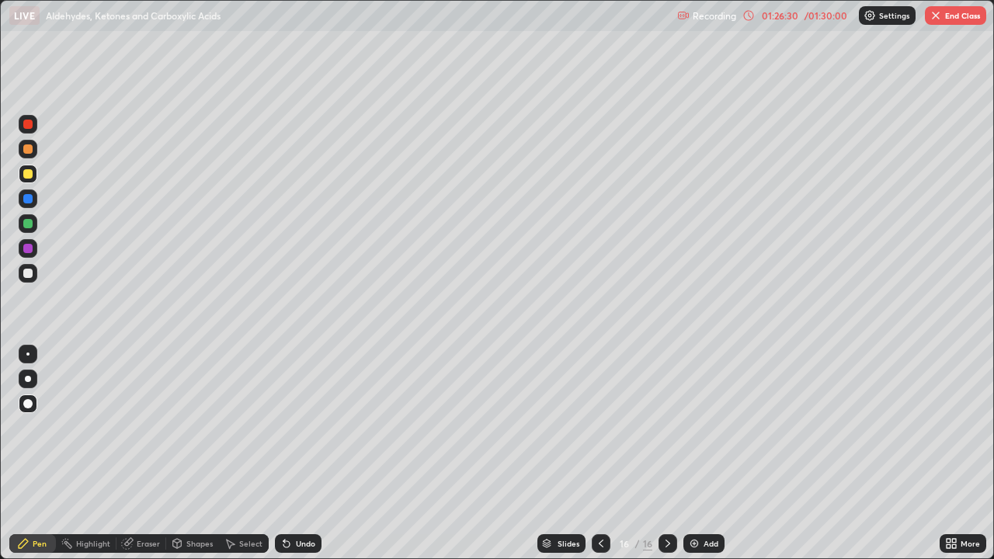
click at [957, 16] on button "End Class" at bounding box center [955, 15] width 61 height 19
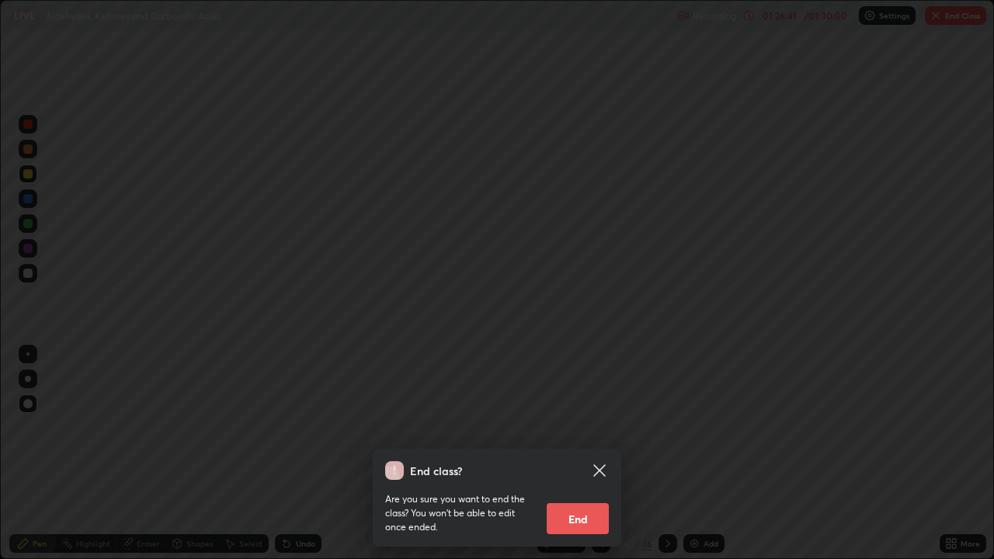
click at [606, 454] on icon at bounding box center [599, 470] width 19 height 19
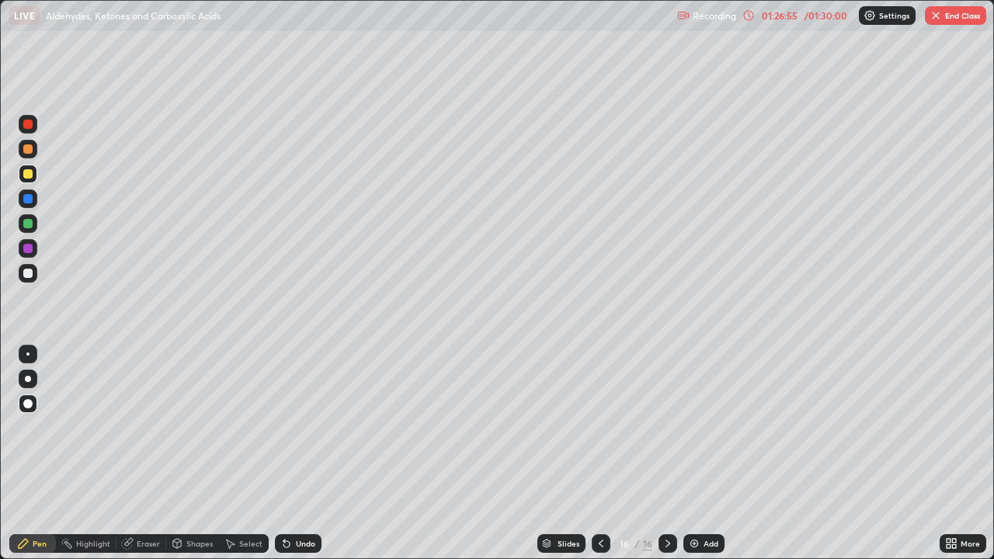
click at [954, 19] on button "End Class" at bounding box center [955, 15] width 61 height 19
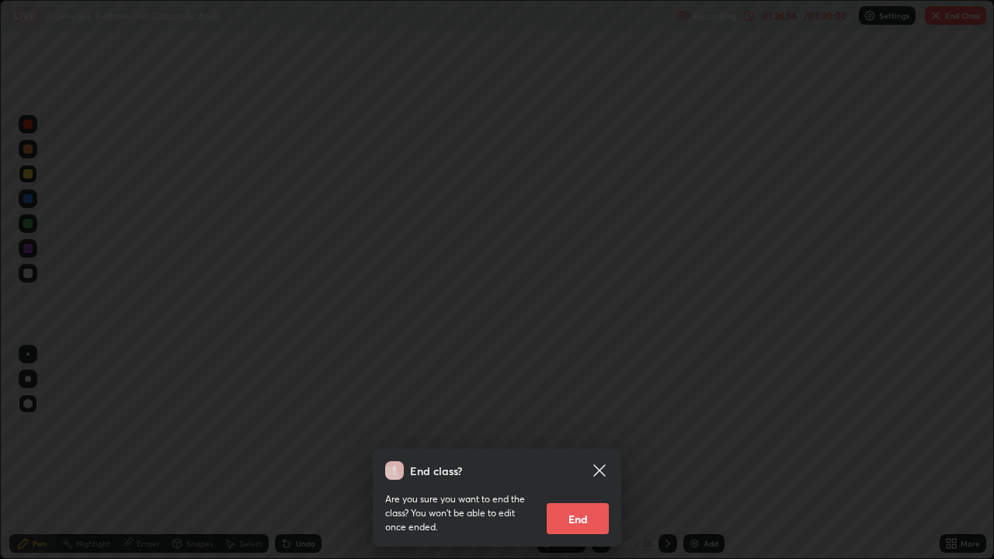
click at [576, 454] on button "End" at bounding box center [578, 518] width 62 height 31
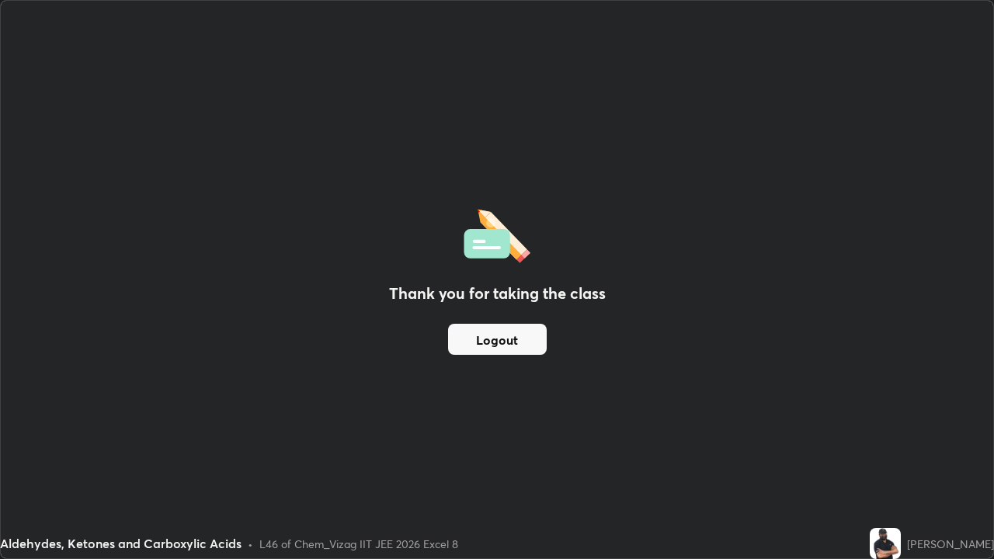
click at [474, 342] on button "Logout" at bounding box center [497, 339] width 99 height 31
